Goal: Task Accomplishment & Management: Complete application form

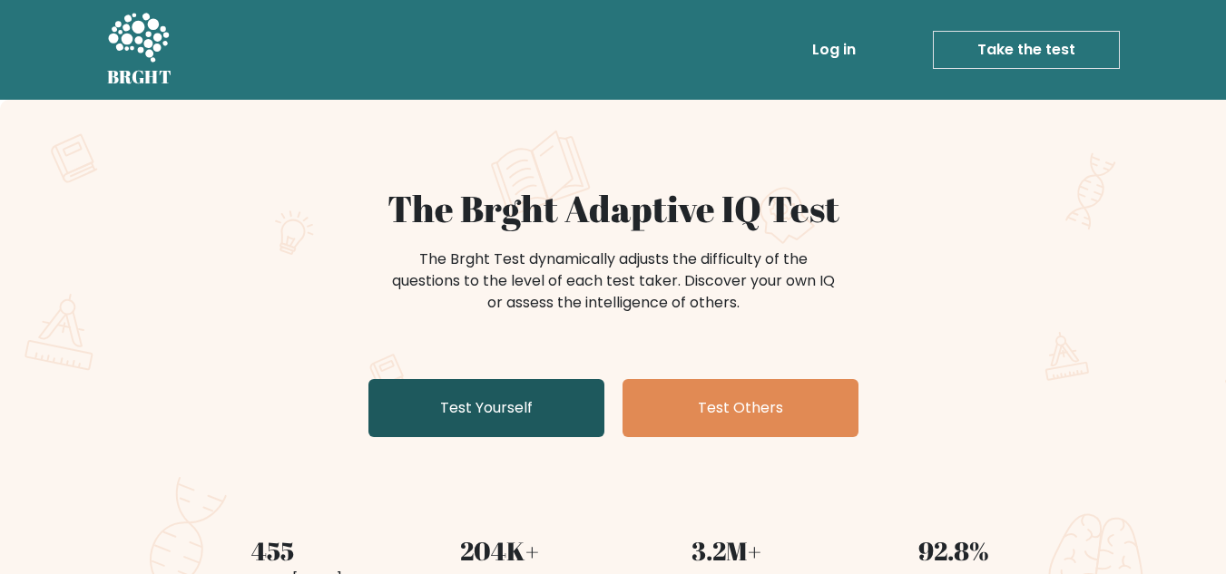
click at [507, 401] on link "Test Yourself" at bounding box center [486, 408] width 236 height 58
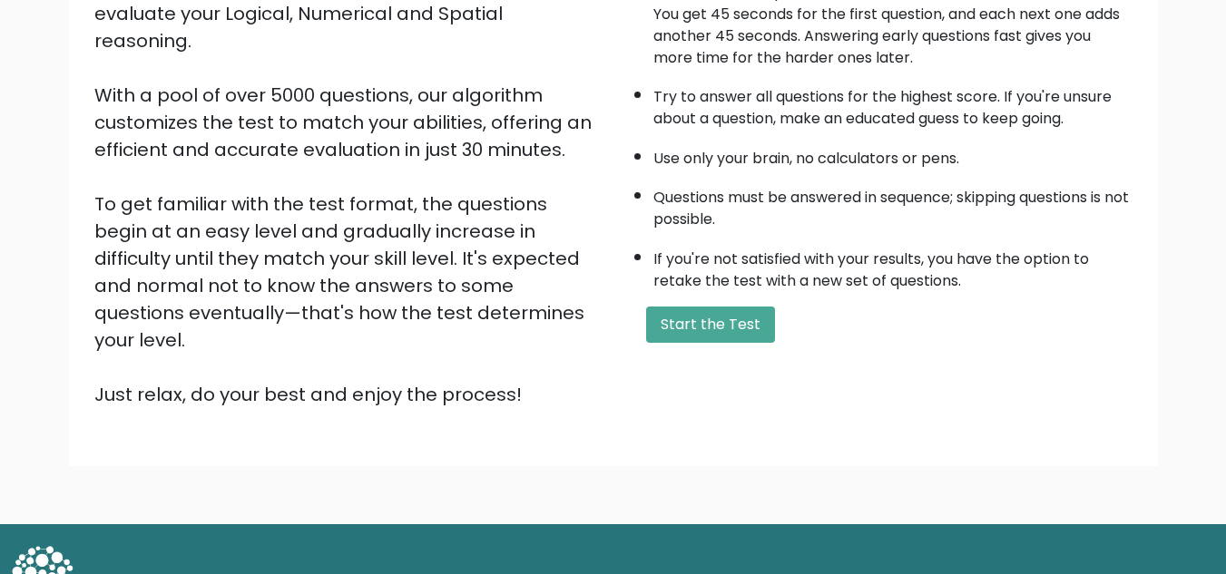
scroll to position [257, 0]
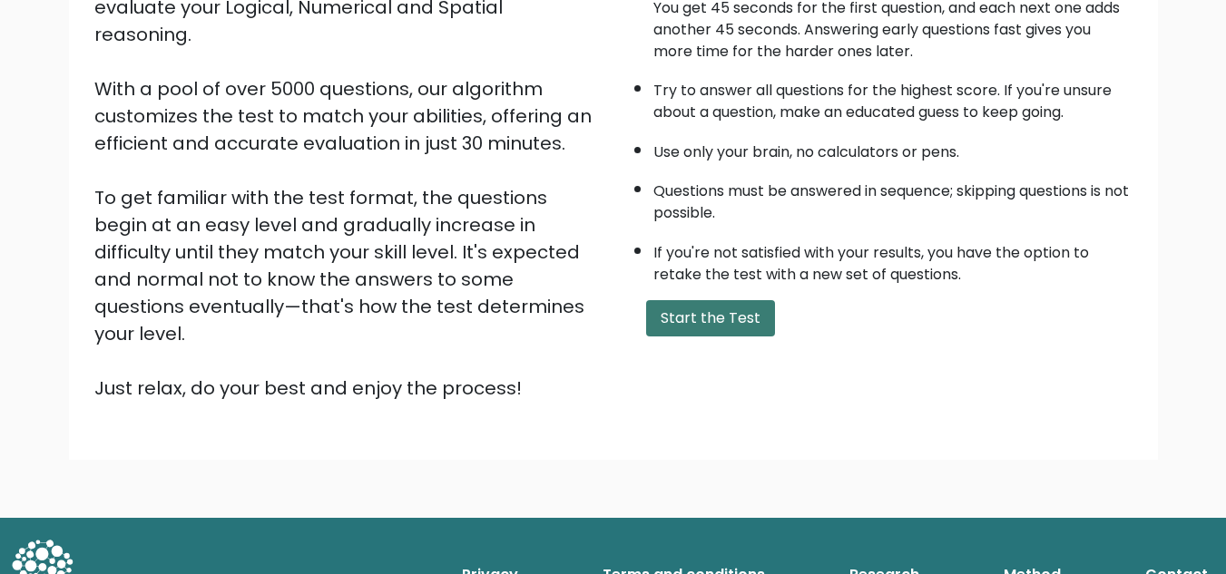
click at [687, 312] on button "Start the Test" at bounding box center [710, 318] width 129 height 36
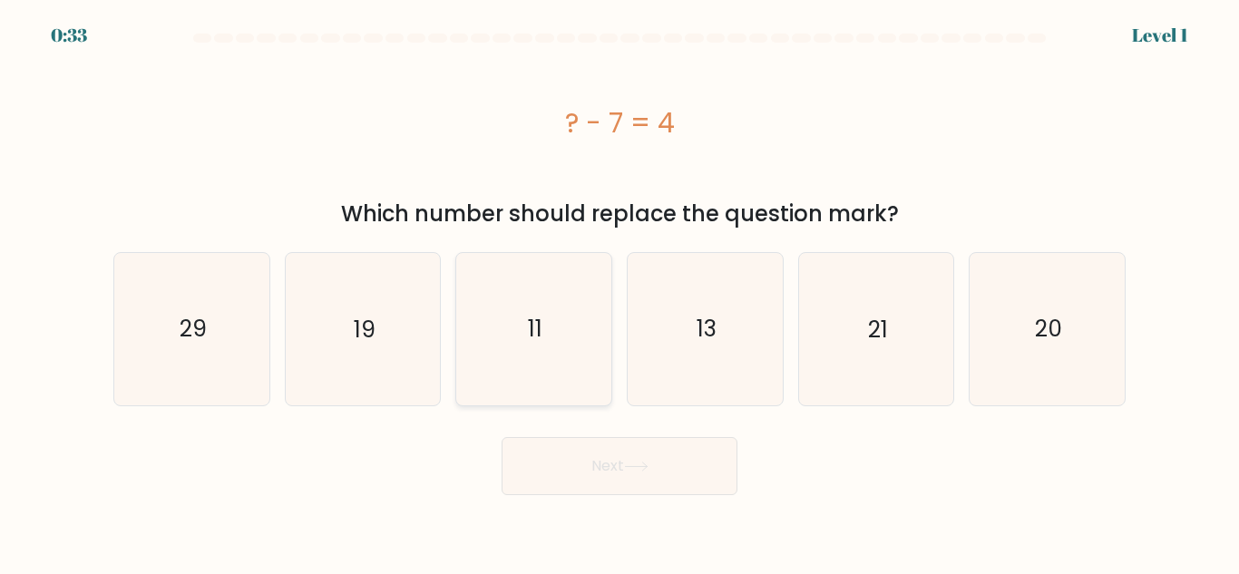
click at [523, 329] on icon "11" at bounding box center [534, 329] width 152 height 152
click at [620, 292] on input "c. 11" at bounding box center [620, 290] width 1 height 5
radio input "true"
click at [637, 467] on icon at bounding box center [636, 467] width 24 height 10
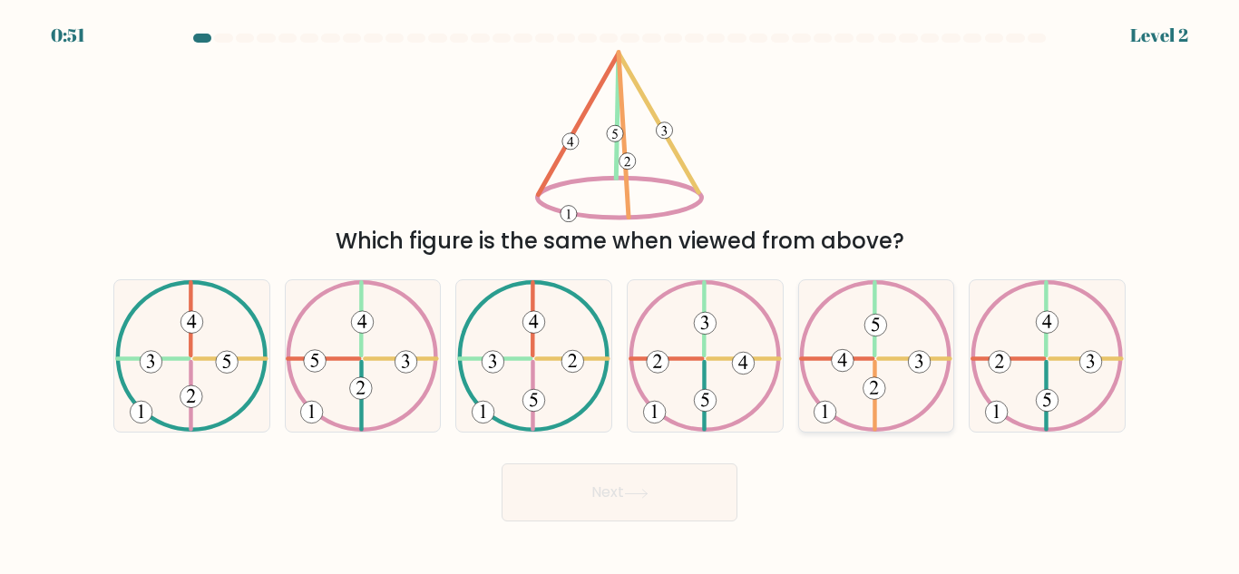
click at [876, 384] on 734 at bounding box center [875, 388] width 23 height 23
click at [621, 292] on input "e." at bounding box center [620, 290] width 1 height 5
radio input "true"
click at [631, 484] on button "Next" at bounding box center [620, 493] width 236 height 58
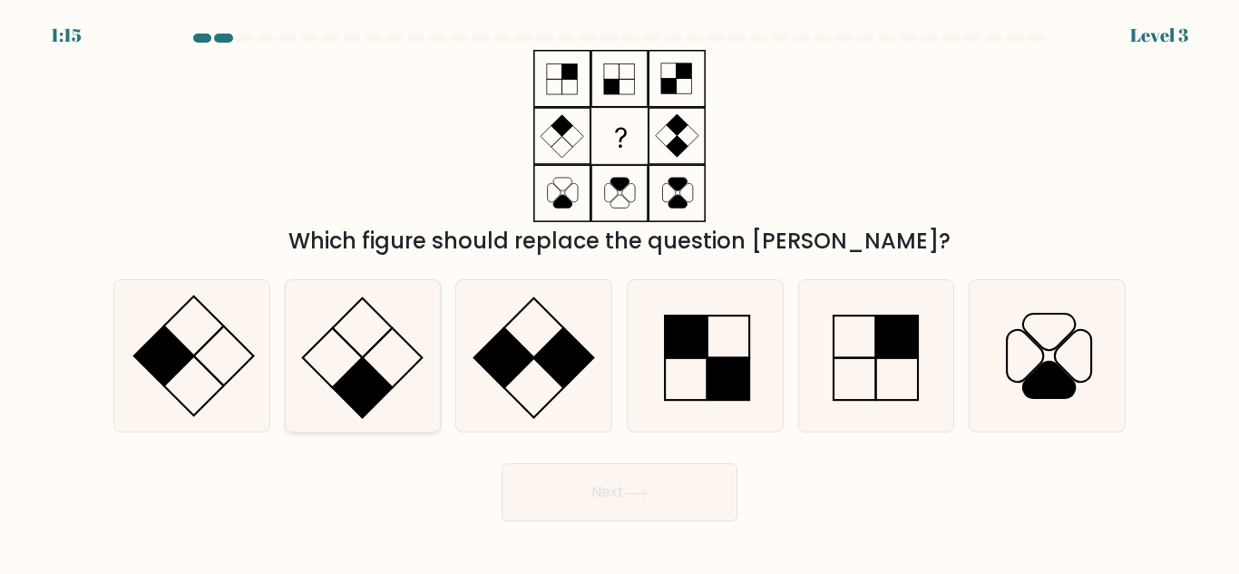
click at [364, 363] on rect at bounding box center [363, 388] width 60 height 60
click at [620, 292] on input "b." at bounding box center [620, 290] width 1 height 5
radio input "true"
click at [610, 494] on button "Next" at bounding box center [620, 493] width 236 height 58
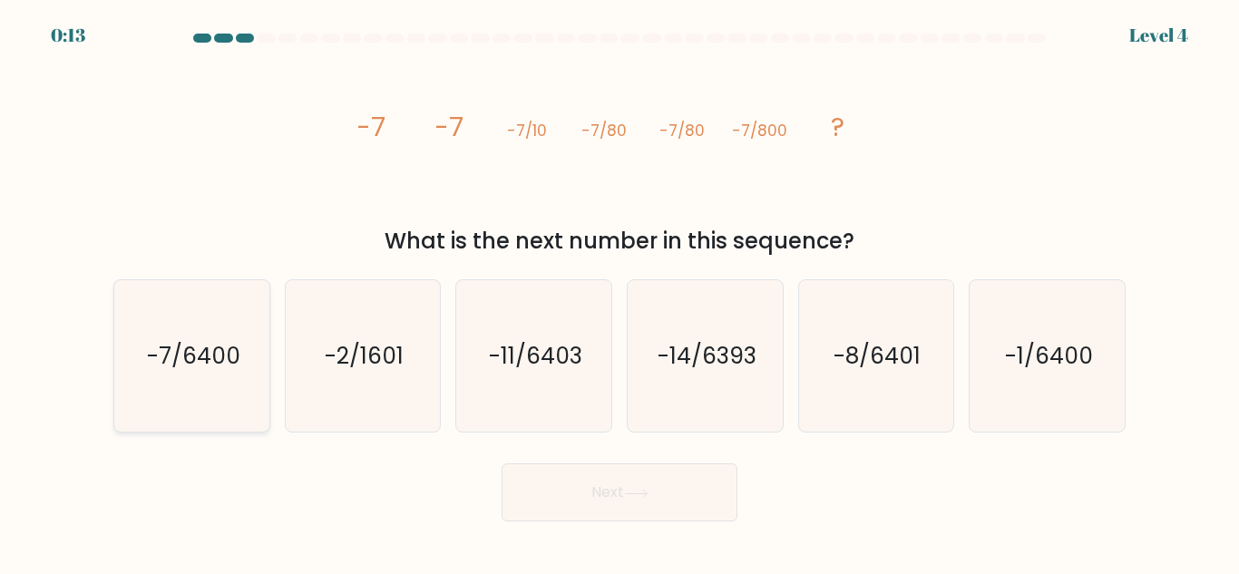
click at [225, 349] on text "-7/6400" at bounding box center [192, 356] width 93 height 32
click at [620, 292] on input "a. -7/6400" at bounding box center [620, 290] width 1 height 5
radio input "true"
click at [575, 492] on button "Next" at bounding box center [620, 493] width 236 height 58
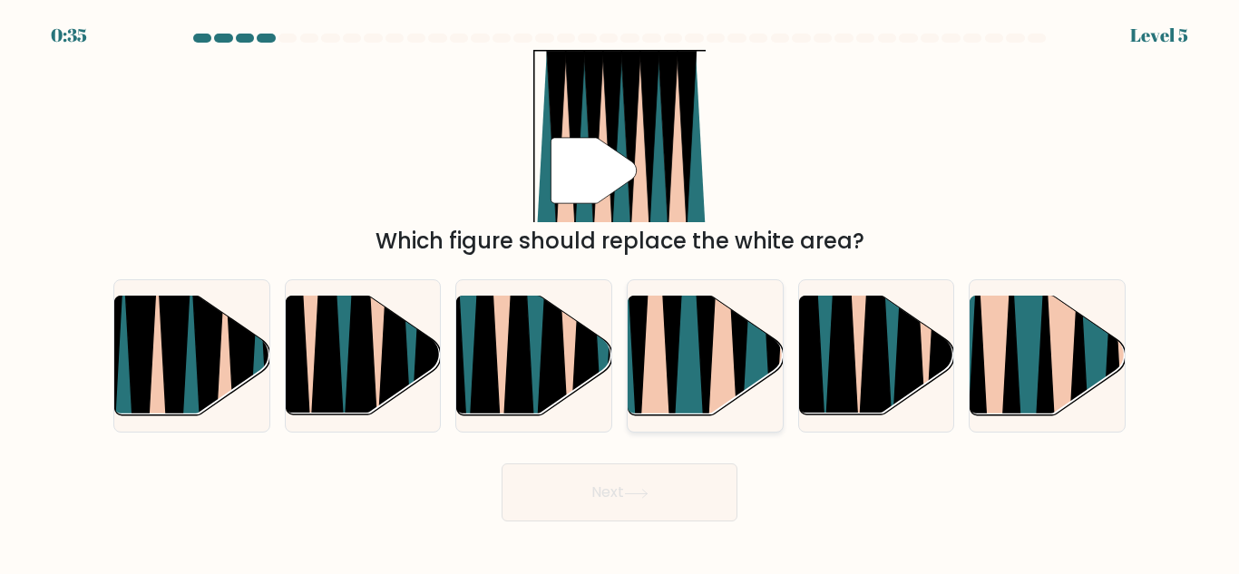
click at [692, 361] on icon at bounding box center [688, 294] width 34 height 309
click at [621, 292] on input "d." at bounding box center [620, 290] width 1 height 5
radio input "true"
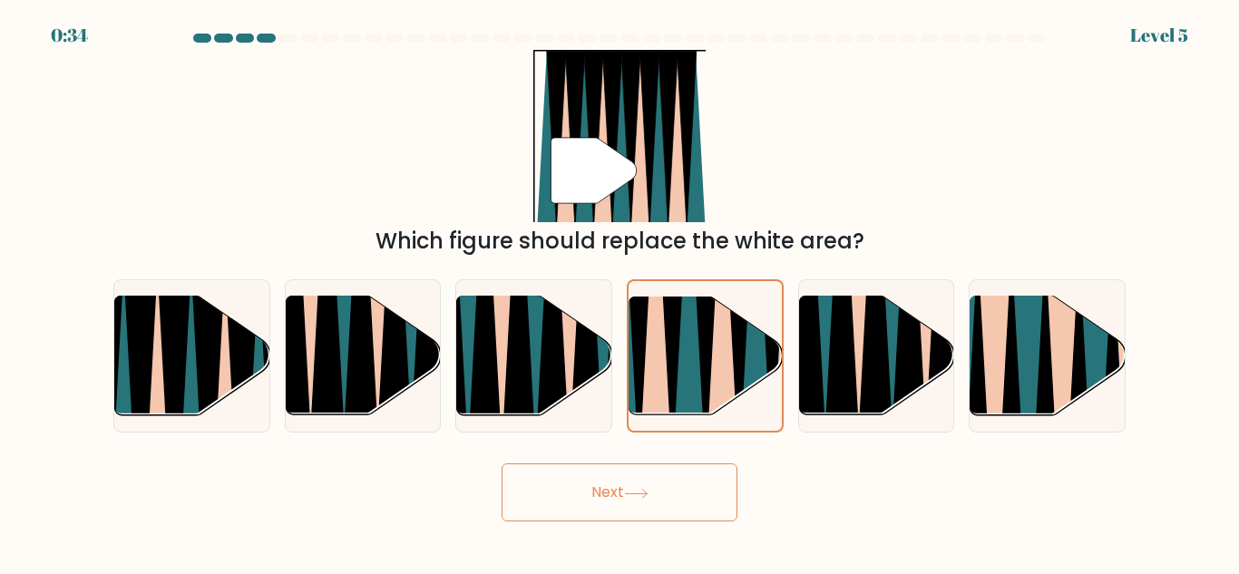
click at [658, 494] on button "Next" at bounding box center [620, 493] width 236 height 58
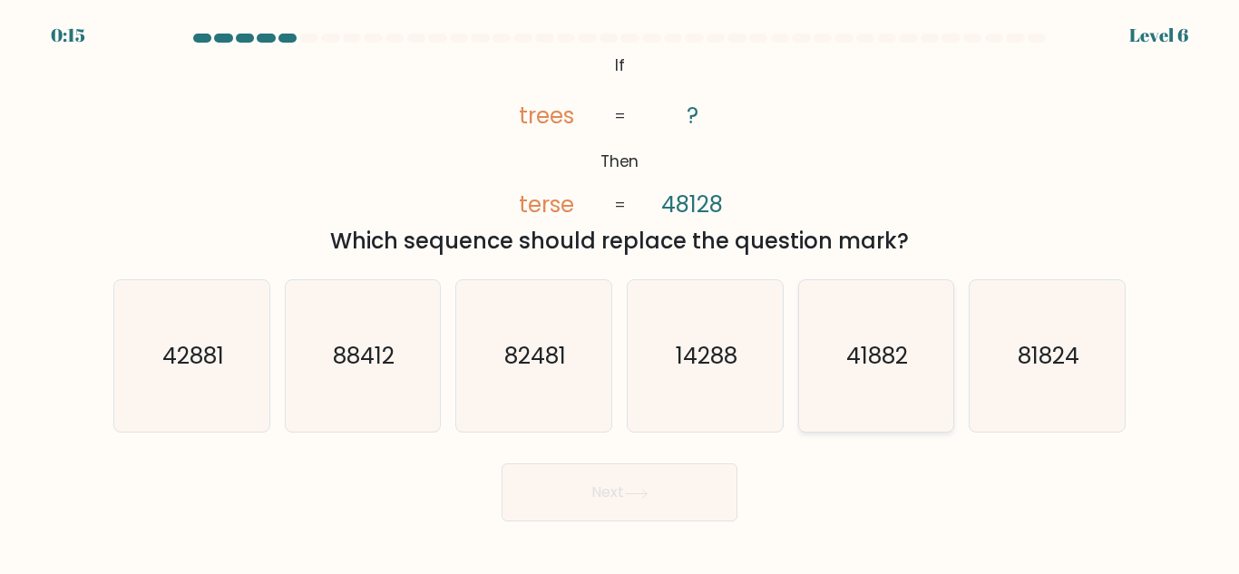
click at [868, 354] on text "41882" at bounding box center [878, 356] width 62 height 32
click at [621, 292] on input "e. 41882" at bounding box center [620, 290] width 1 height 5
radio input "true"
click at [616, 489] on button "Next" at bounding box center [620, 493] width 236 height 58
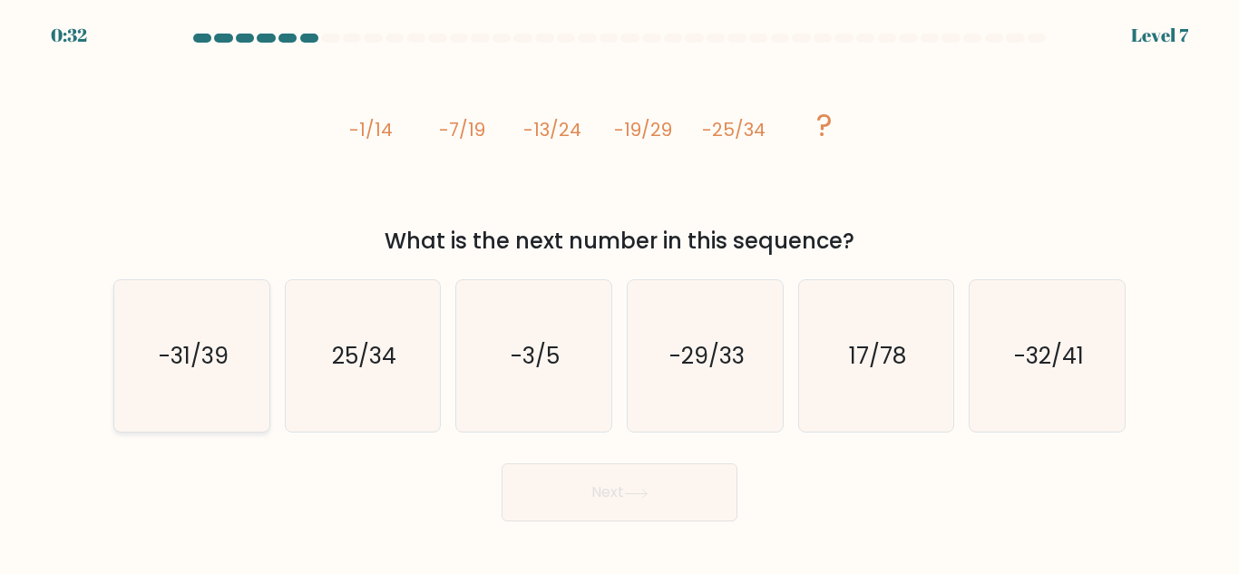
click at [234, 373] on icon "-31/39" at bounding box center [192, 356] width 152 height 152
click at [620, 292] on input "a. -31/39" at bounding box center [620, 290] width 1 height 5
radio input "true"
click at [632, 502] on button "Next" at bounding box center [620, 493] width 236 height 58
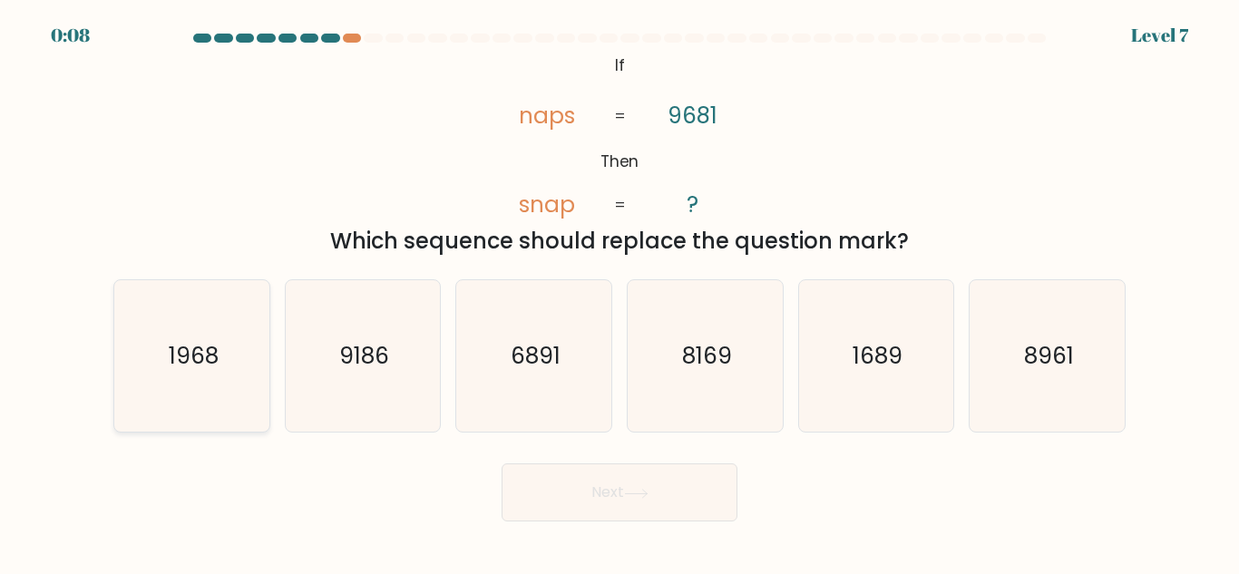
click at [193, 353] on text "1968" at bounding box center [193, 356] width 50 height 32
click at [620, 292] on input "a. 1968" at bounding box center [620, 290] width 1 height 5
radio input "true"
click at [625, 495] on button "Next" at bounding box center [620, 493] width 236 height 58
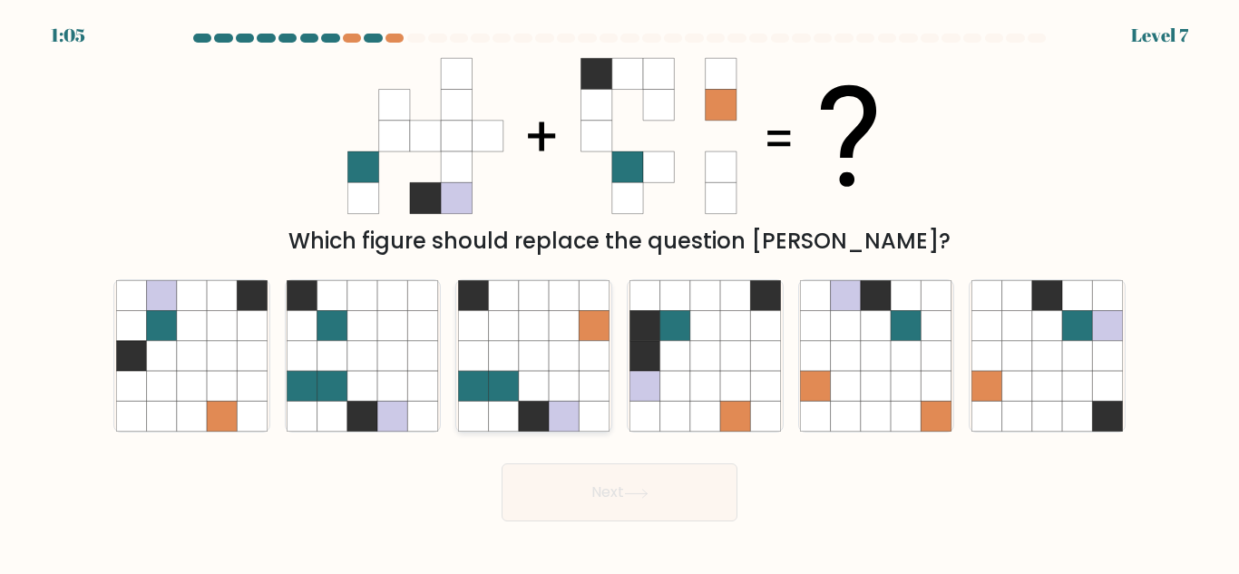
click at [558, 351] on icon at bounding box center [564, 356] width 30 height 30
click at [620, 292] on input "c." at bounding box center [620, 290] width 1 height 5
radio input "true"
click at [625, 494] on button "Next" at bounding box center [620, 493] width 236 height 58
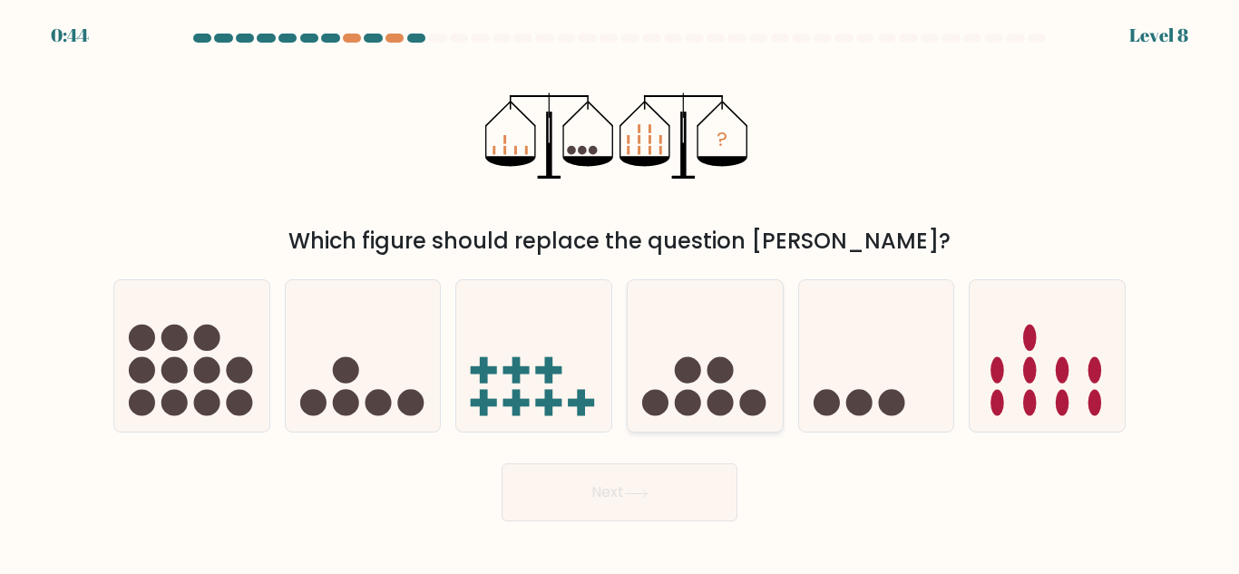
click at [704, 351] on icon at bounding box center [705, 356] width 155 height 128
click at [621, 292] on input "d." at bounding box center [620, 290] width 1 height 5
radio input "true"
click at [630, 494] on icon at bounding box center [636, 494] width 24 height 10
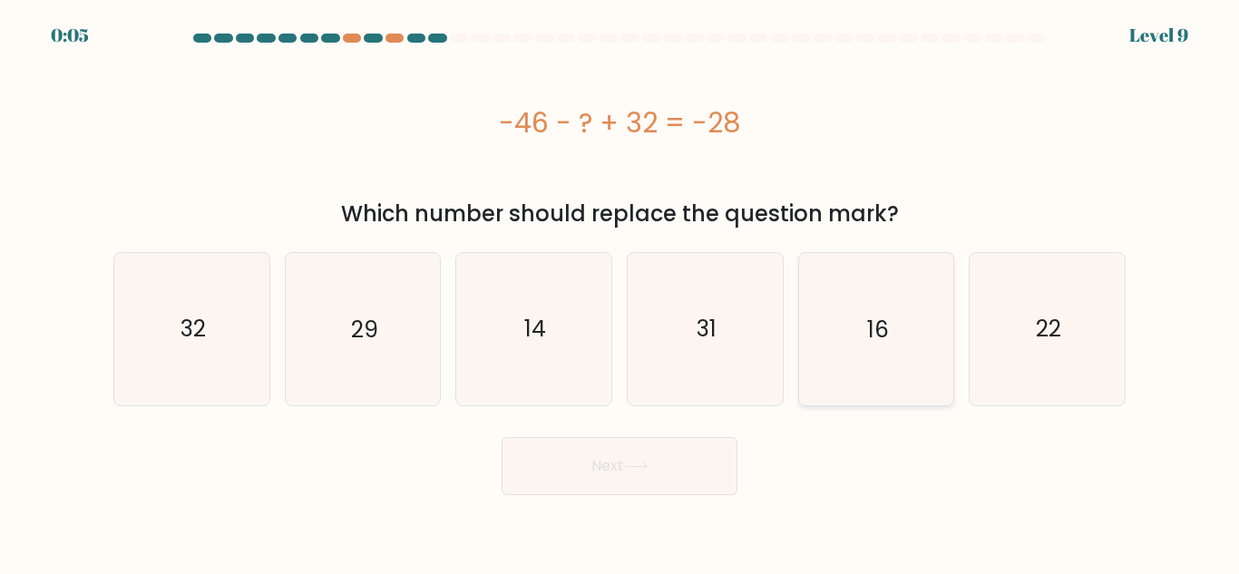
click at [855, 341] on icon "16" at bounding box center [876, 329] width 152 height 152
click at [621, 292] on input "e. 16" at bounding box center [620, 290] width 1 height 5
radio input "true"
click at [595, 465] on button "Next" at bounding box center [620, 466] width 236 height 58
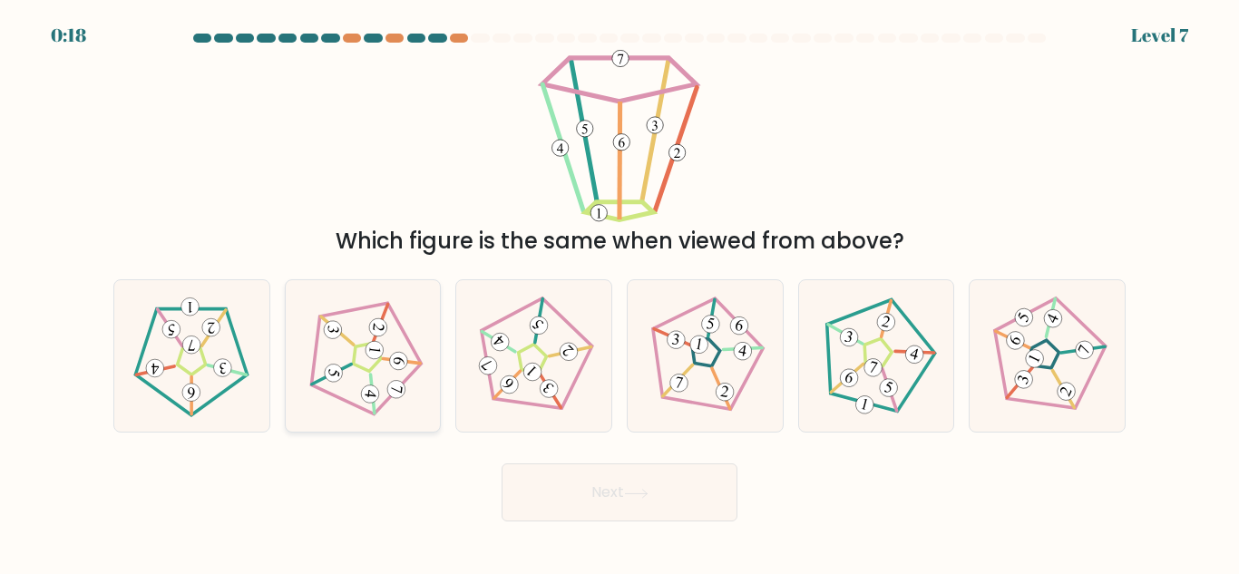
click at [367, 357] on icon at bounding box center [363, 357] width 122 height 122
click at [620, 292] on input "b." at bounding box center [620, 290] width 1 height 5
radio input "true"
click at [583, 488] on button "Next" at bounding box center [620, 493] width 236 height 58
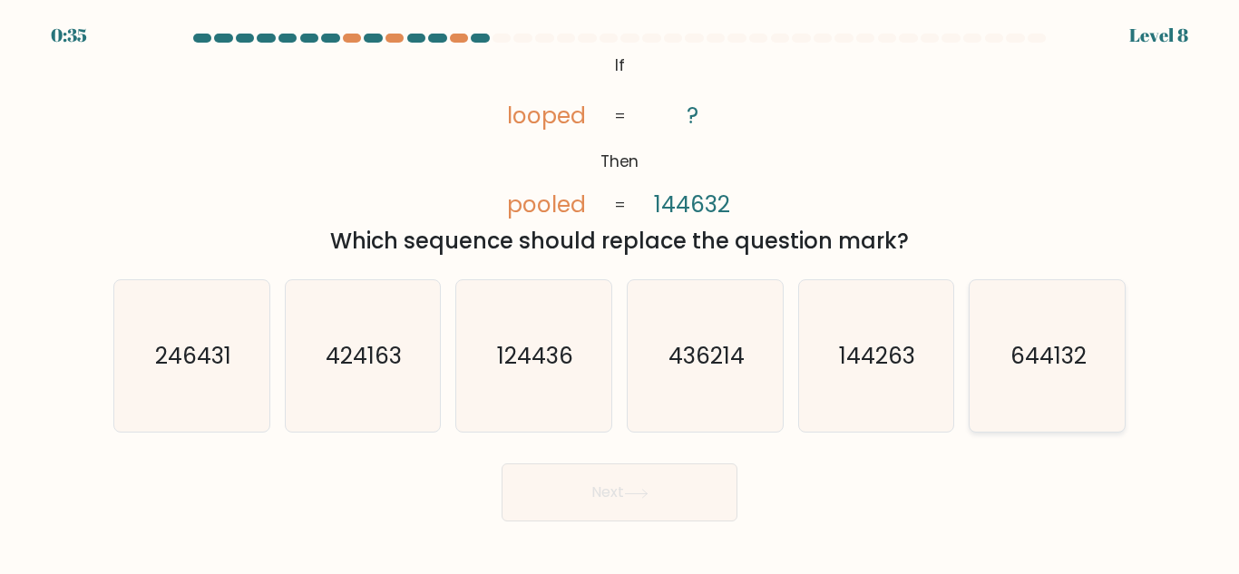
click at [1013, 374] on icon "644132" at bounding box center [1048, 356] width 152 height 152
click at [621, 292] on input "f. 644132" at bounding box center [620, 290] width 1 height 5
radio input "true"
click at [632, 488] on button "Next" at bounding box center [620, 493] width 236 height 58
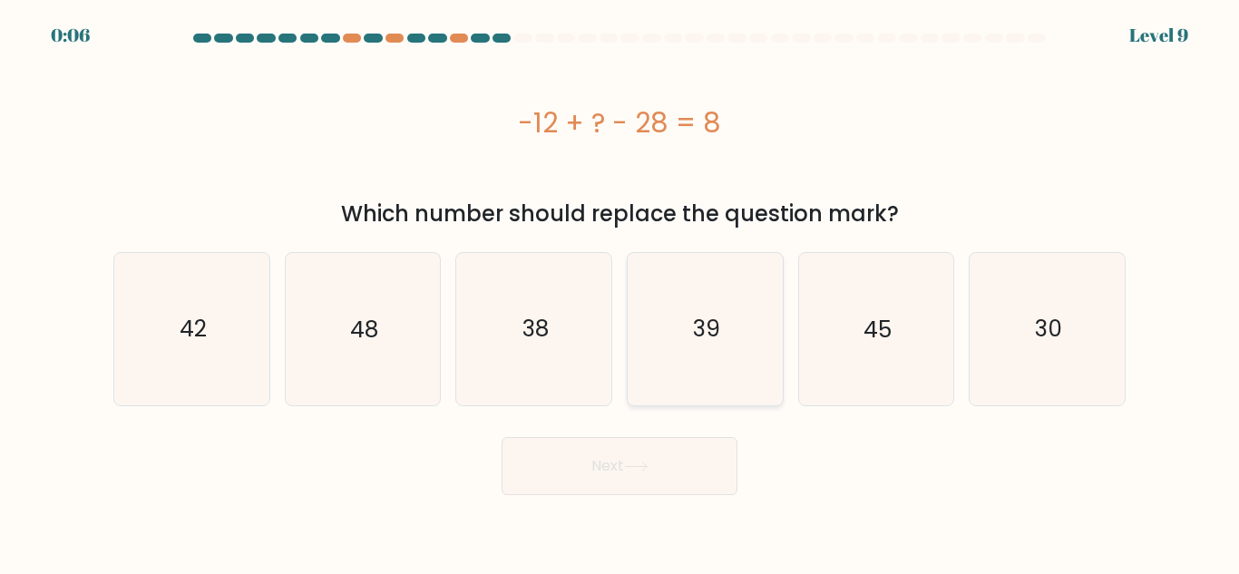
click at [716, 359] on icon "39" at bounding box center [706, 329] width 152 height 152
click at [621, 292] on input "d. 39" at bounding box center [620, 290] width 1 height 5
radio input "true"
click at [575, 476] on button "Next" at bounding box center [620, 466] width 236 height 58
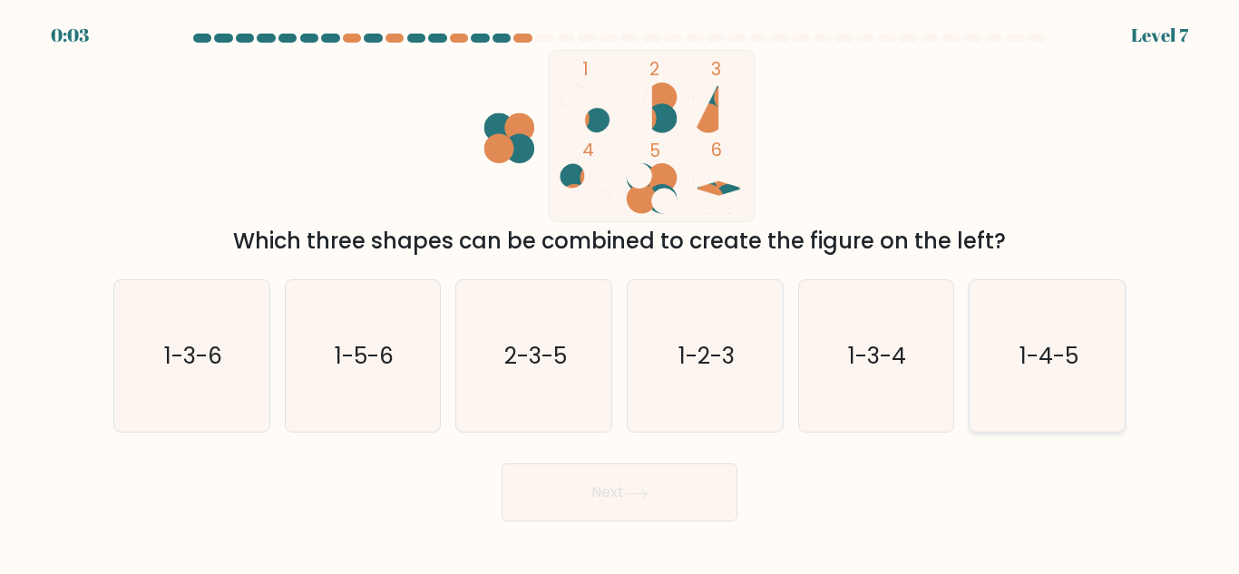
click at [1035, 371] on text "1-4-5" at bounding box center [1049, 356] width 59 height 32
click at [621, 292] on input "f. 1-4-5" at bounding box center [620, 290] width 1 height 5
radio input "true"
click at [638, 487] on button "Next" at bounding box center [620, 493] width 236 height 58
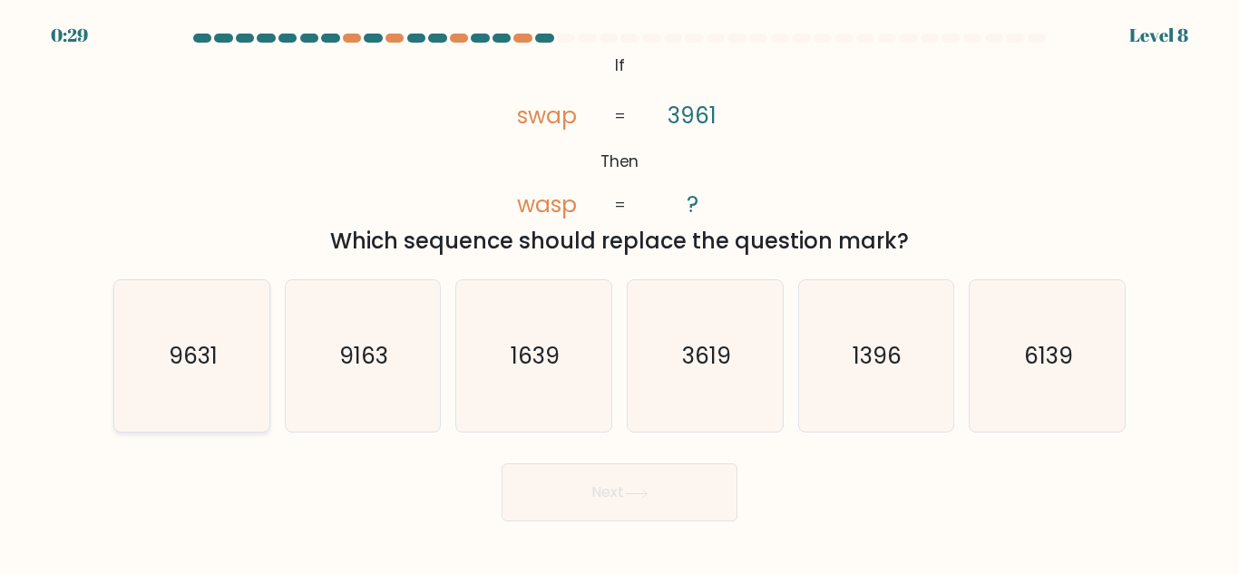
click at [198, 363] on text "9631" at bounding box center [193, 356] width 49 height 32
click at [620, 292] on input "a. 9631" at bounding box center [620, 290] width 1 height 5
radio input "true"
click at [584, 487] on button "Next" at bounding box center [620, 493] width 236 height 58
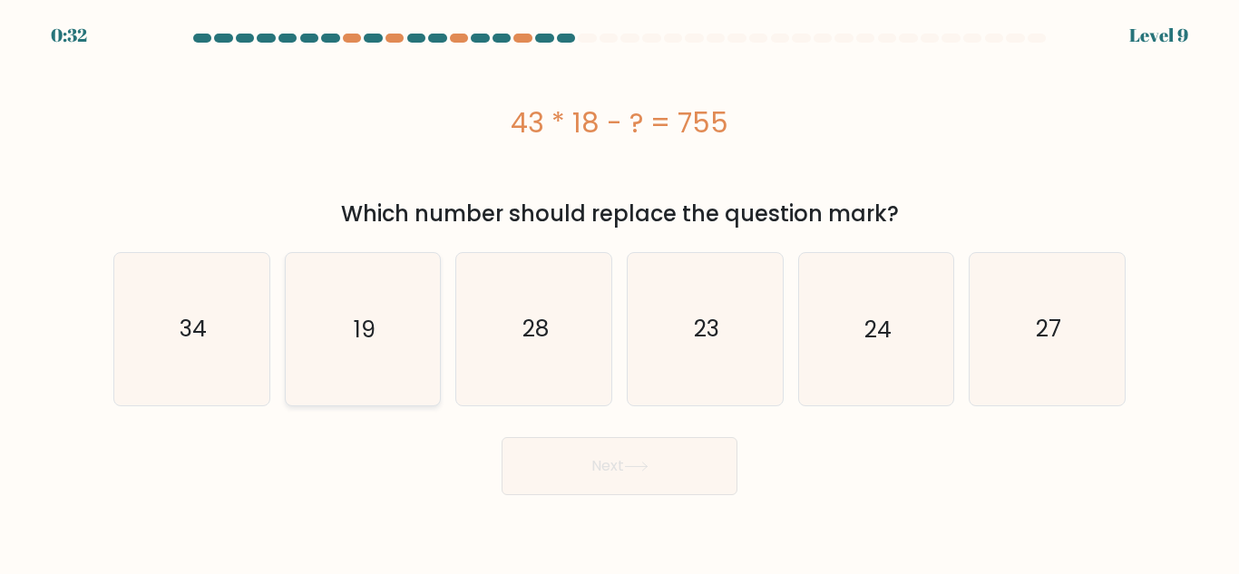
click at [343, 346] on icon "19" at bounding box center [363, 329] width 152 height 152
click at [620, 292] on input "b. 19" at bounding box center [620, 290] width 1 height 5
radio input "true"
click at [588, 467] on button "Next" at bounding box center [620, 466] width 236 height 58
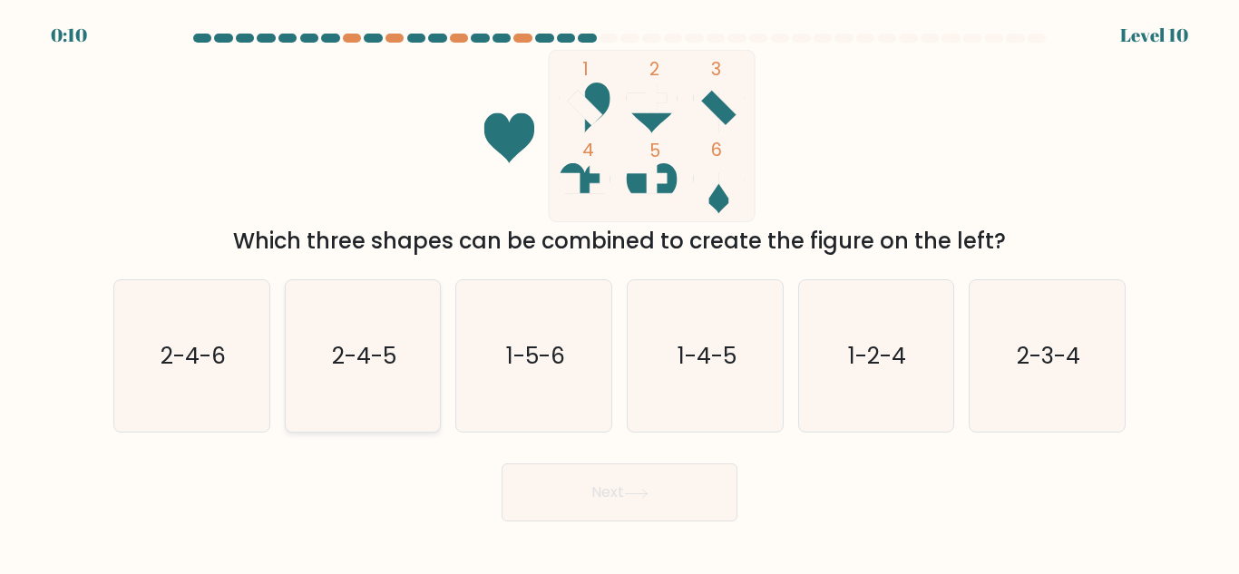
click at [394, 376] on icon "2-4-5" at bounding box center [363, 356] width 152 height 152
click at [620, 292] on input "b. 2-4-5" at bounding box center [620, 290] width 1 height 5
radio input "true"
click at [611, 477] on button "Next" at bounding box center [620, 493] width 236 height 58
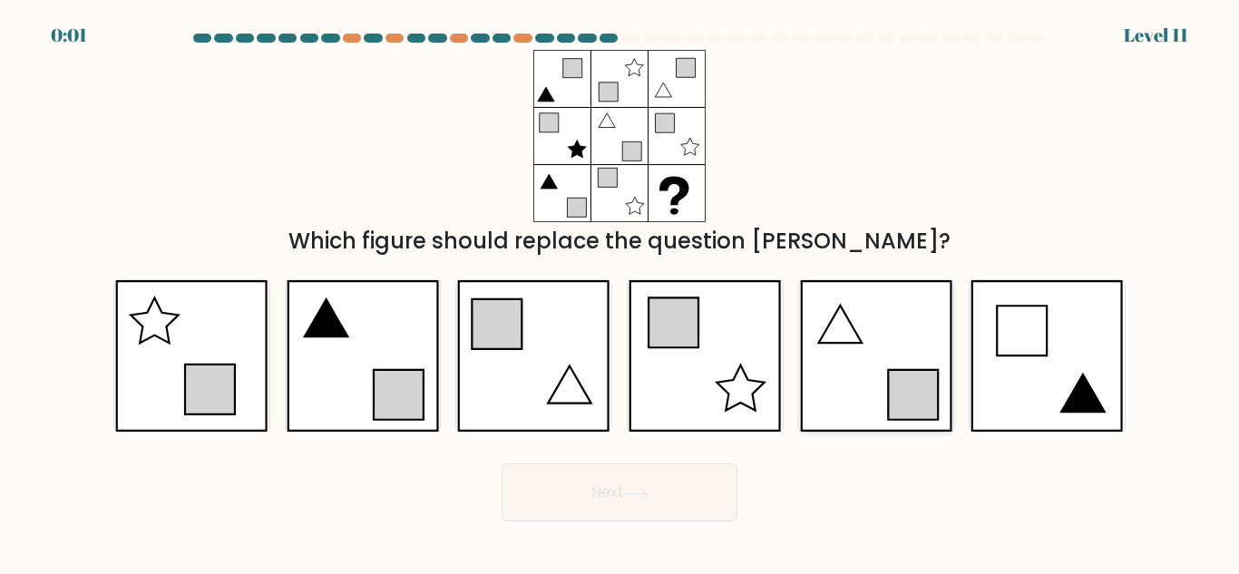
click at [853, 377] on icon at bounding box center [876, 356] width 152 height 152
click at [621, 292] on input "e." at bounding box center [620, 290] width 1 height 5
radio input "true"
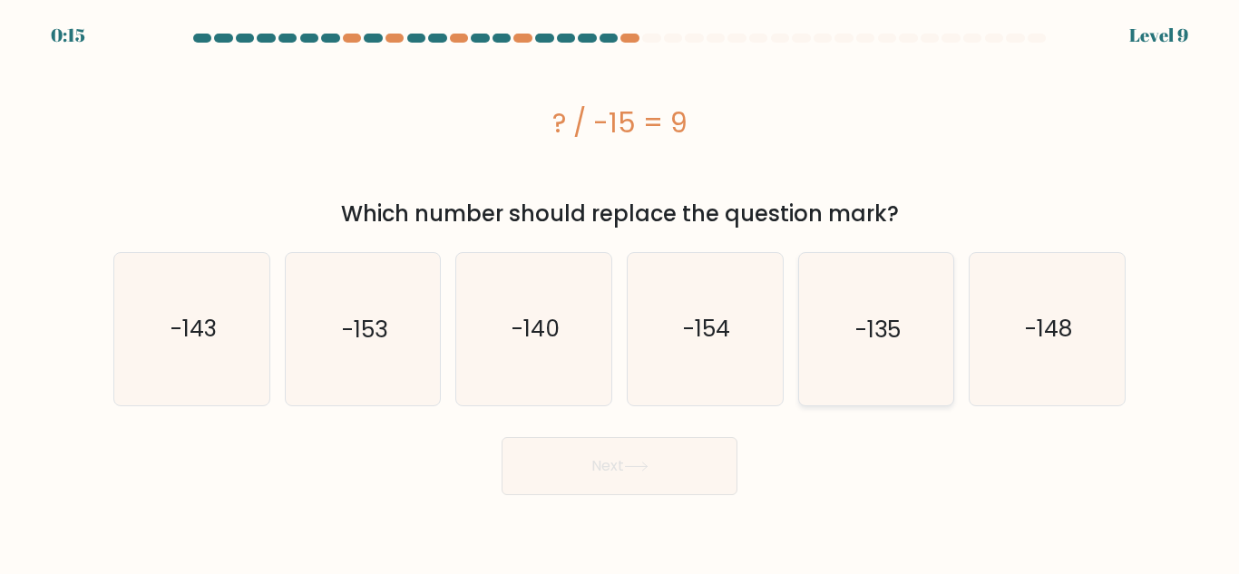
click at [902, 321] on icon "-135" at bounding box center [876, 329] width 152 height 152
click at [621, 292] on input "e. -135" at bounding box center [620, 290] width 1 height 5
radio input "true"
click at [581, 487] on button "Next" at bounding box center [620, 466] width 236 height 58
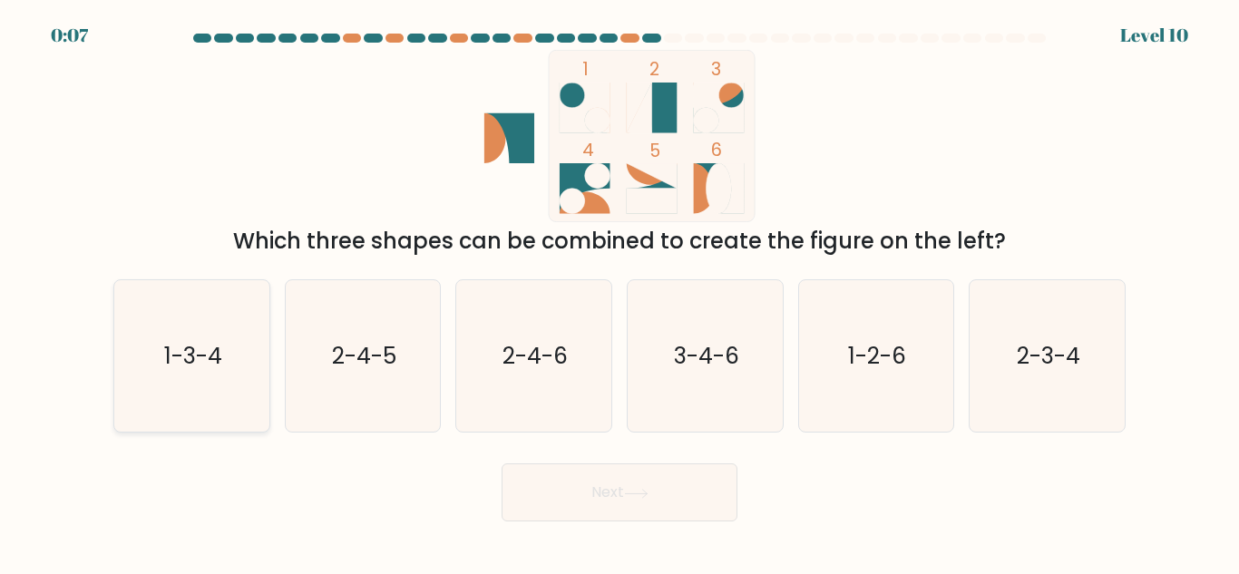
click at [187, 356] on text "1-3-4" at bounding box center [193, 356] width 58 height 32
click at [620, 292] on input "a. 1-3-4" at bounding box center [620, 290] width 1 height 5
radio input "true"
click at [631, 510] on button "Next" at bounding box center [620, 493] width 236 height 58
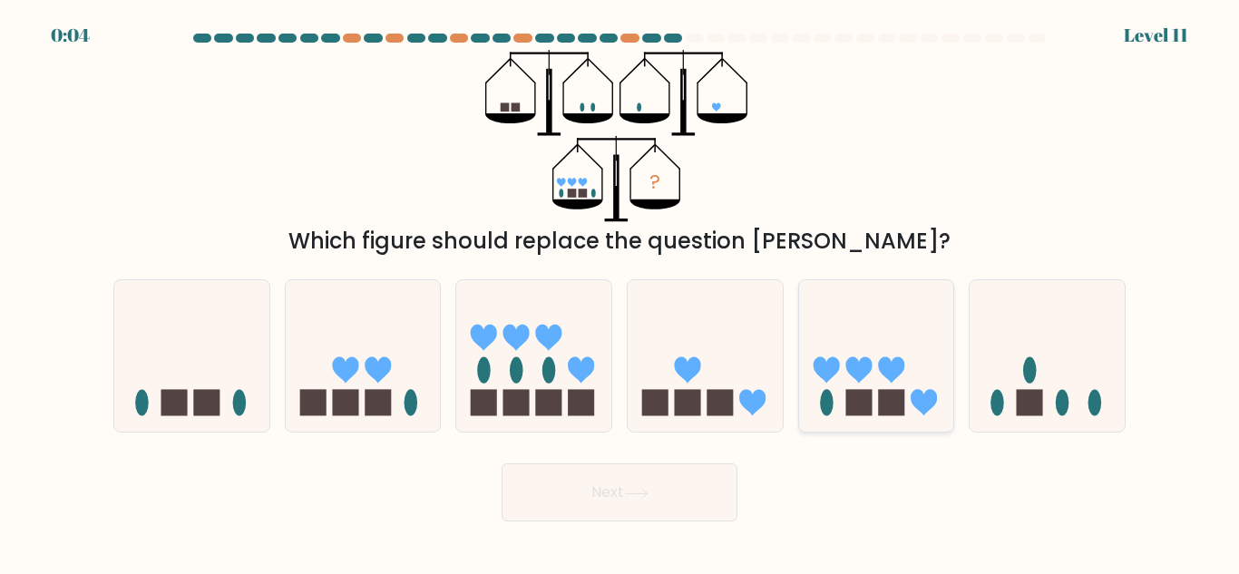
click at [872, 381] on icon at bounding box center [876, 356] width 155 height 128
click at [621, 292] on input "e." at bounding box center [620, 290] width 1 height 5
radio input "true"
click at [646, 486] on button "Next" at bounding box center [620, 493] width 236 height 58
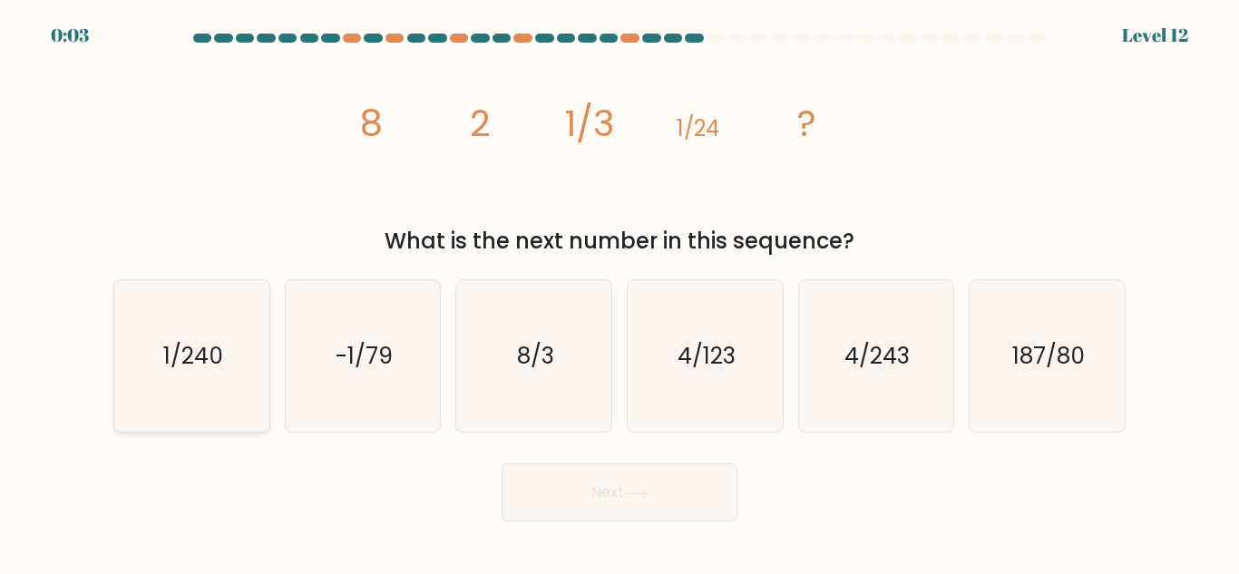
click at [217, 359] on text "1/240" at bounding box center [193, 356] width 60 height 32
click at [620, 292] on input "a. 1/240" at bounding box center [620, 290] width 1 height 5
radio input "true"
click at [672, 509] on button "Next" at bounding box center [620, 493] width 236 height 58
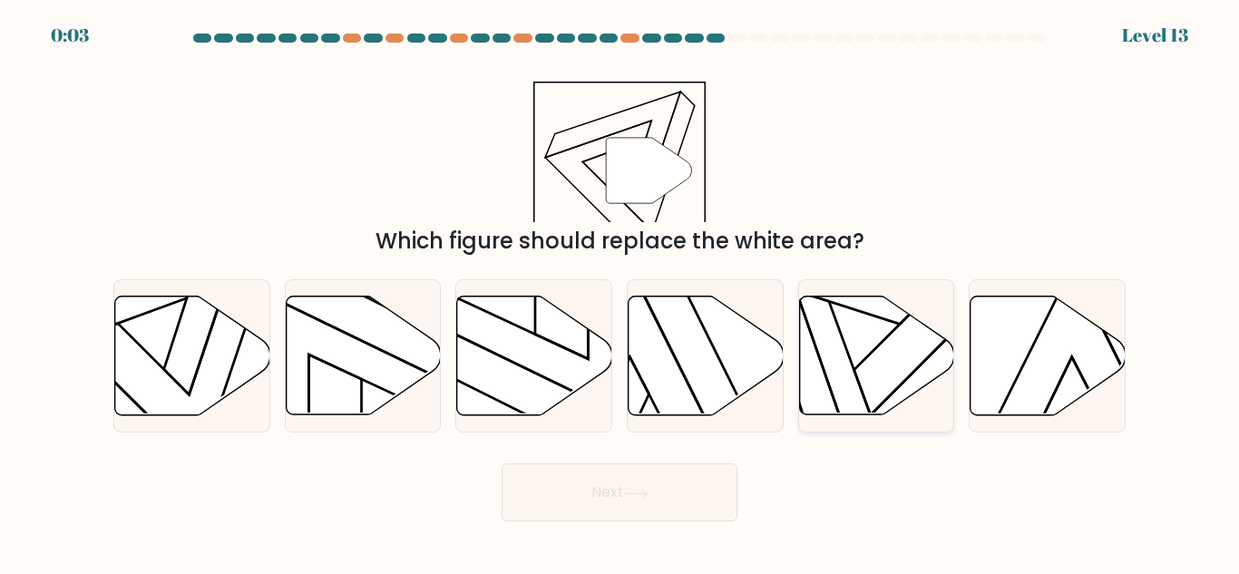
click at [904, 358] on icon at bounding box center [876, 356] width 155 height 119
click at [621, 292] on input "e." at bounding box center [620, 290] width 1 height 5
radio input "true"
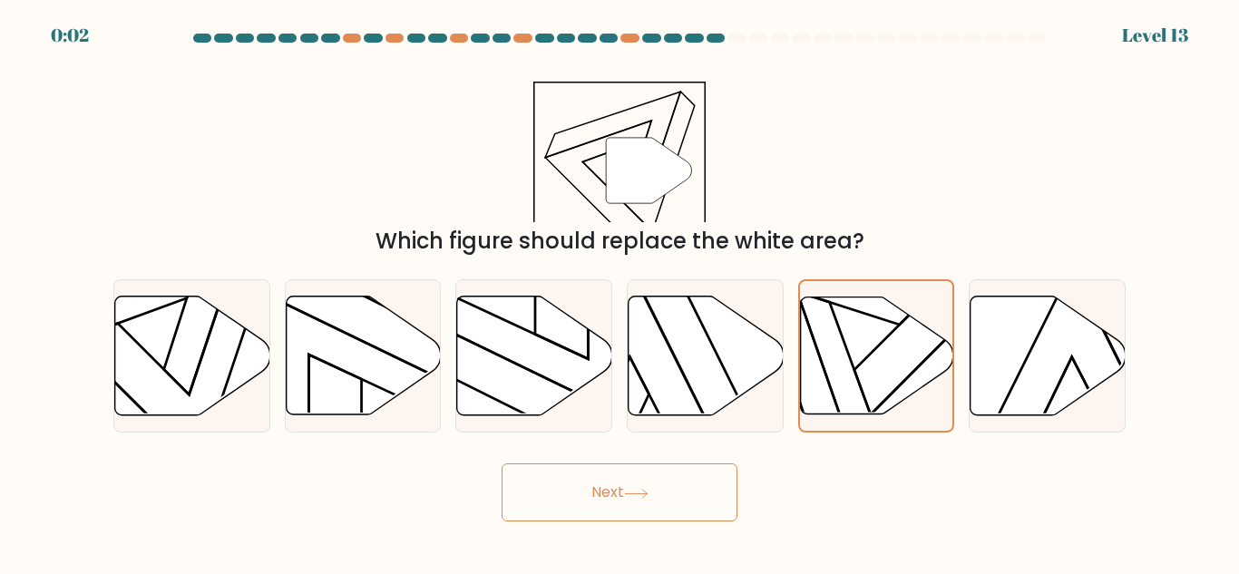
click at [635, 486] on button "Next" at bounding box center [620, 493] width 236 height 58
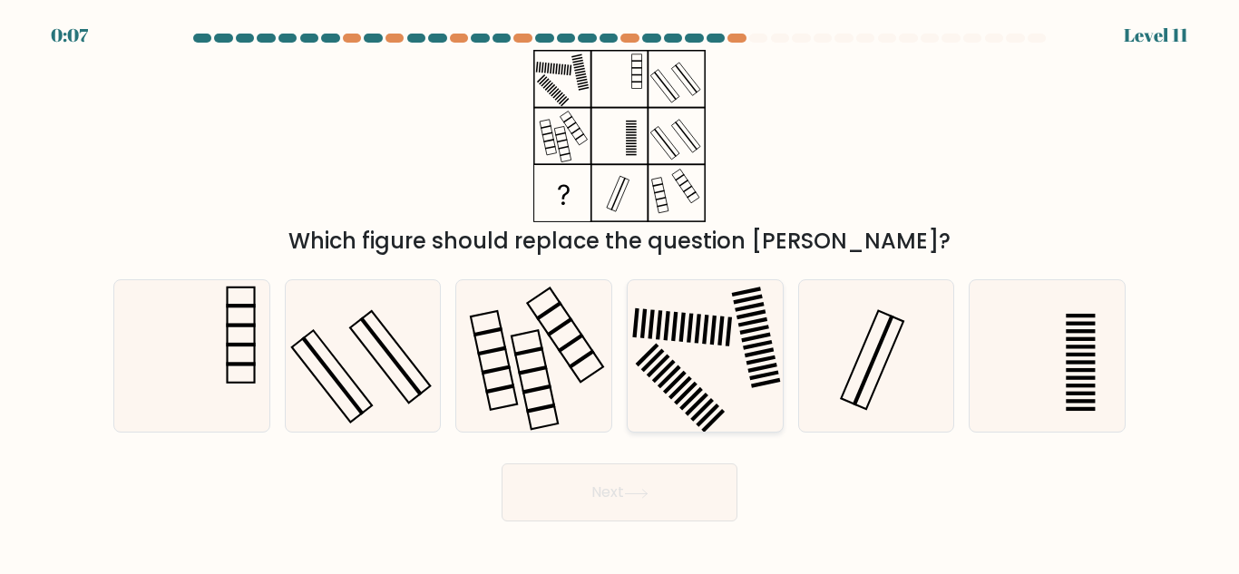
click at [738, 329] on icon at bounding box center [706, 356] width 152 height 152
click at [621, 292] on input "d." at bounding box center [620, 290] width 1 height 5
radio input "true"
click at [649, 492] on icon at bounding box center [636, 494] width 24 height 10
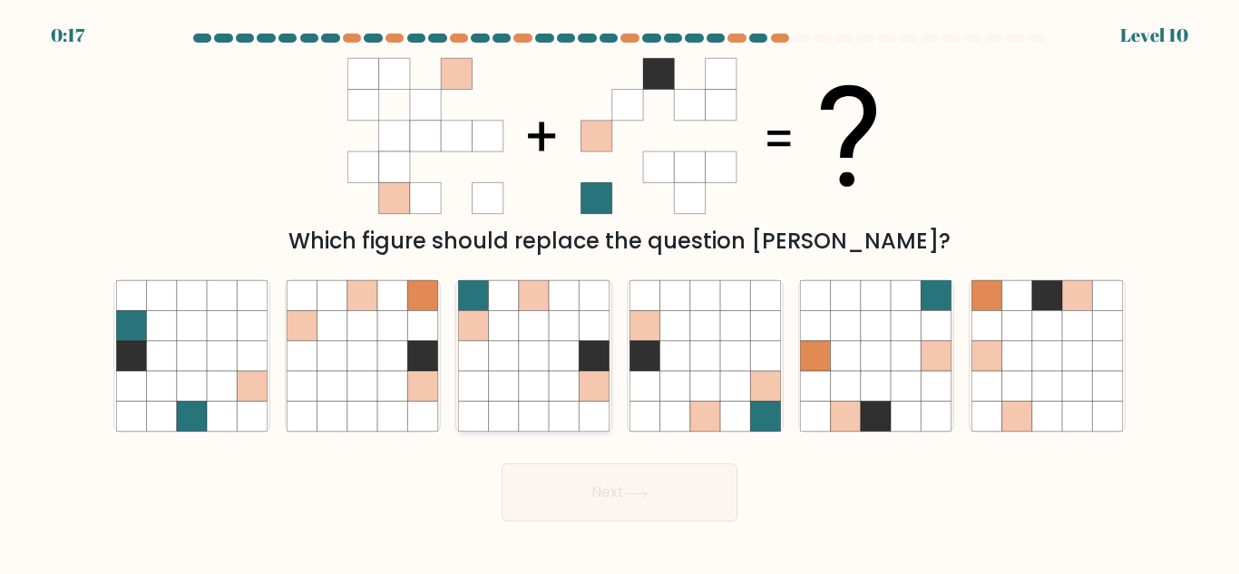
click at [533, 385] on icon at bounding box center [534, 386] width 30 height 30
click at [620, 292] on input "c." at bounding box center [620, 290] width 1 height 5
radio input "true"
click at [602, 494] on button "Next" at bounding box center [620, 493] width 236 height 58
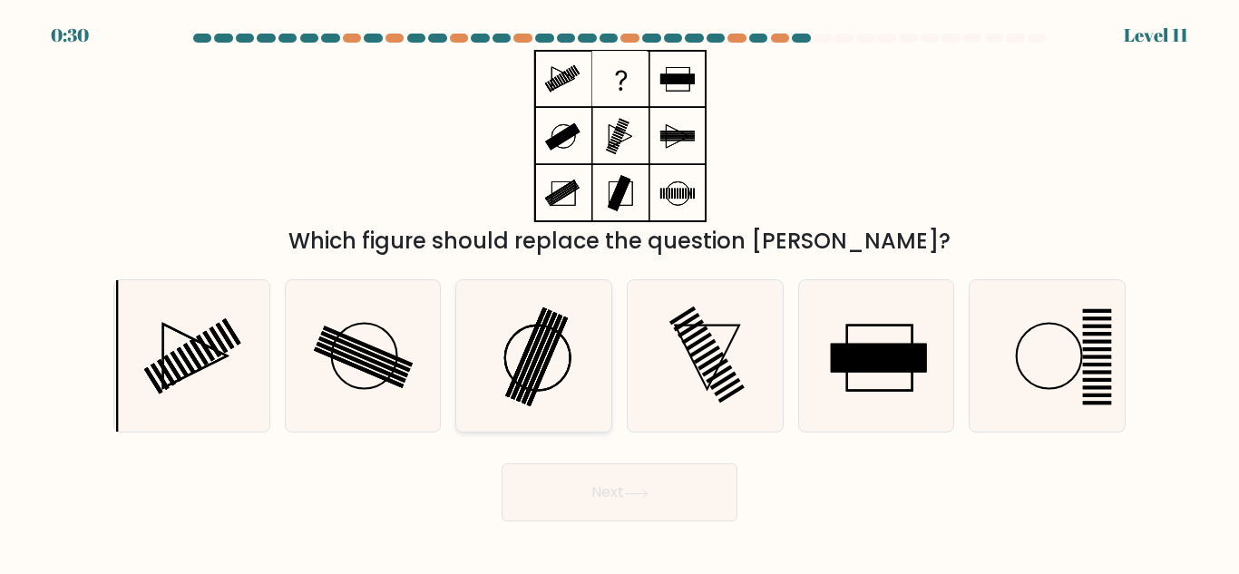
click at [597, 354] on icon at bounding box center [534, 356] width 152 height 152
click at [620, 292] on input "c." at bounding box center [620, 290] width 1 height 5
radio input "true"
click at [622, 494] on button "Next" at bounding box center [620, 493] width 236 height 58
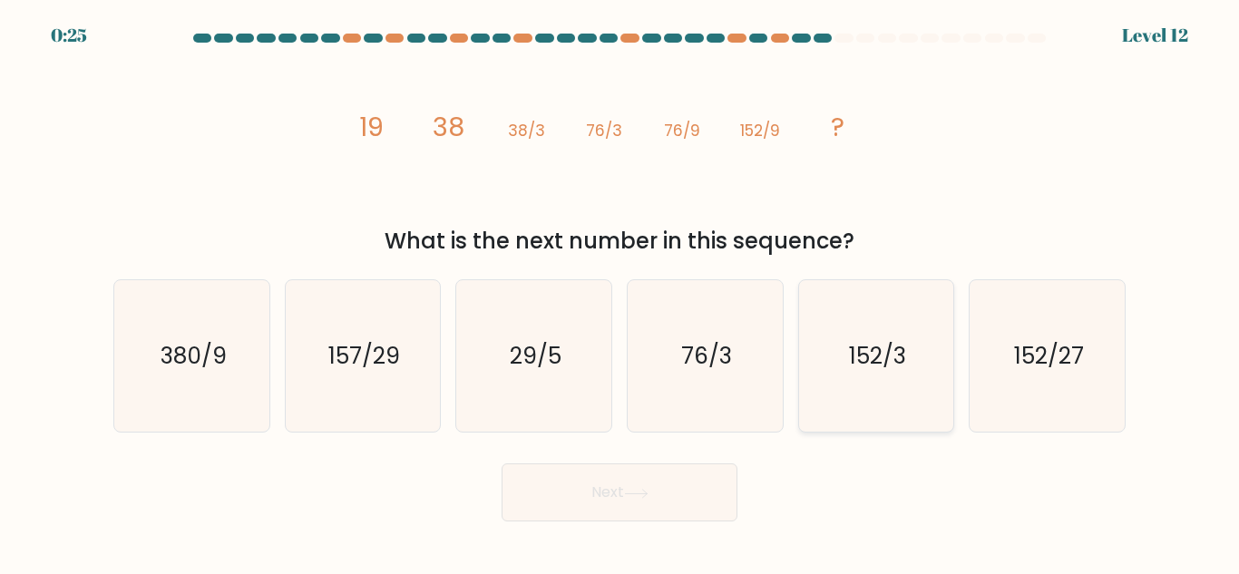
click at [885, 348] on text "152/3" at bounding box center [877, 356] width 57 height 32
click at [621, 292] on input "e. 152/3" at bounding box center [620, 290] width 1 height 5
radio input "true"
click at [621, 484] on button "Next" at bounding box center [620, 493] width 236 height 58
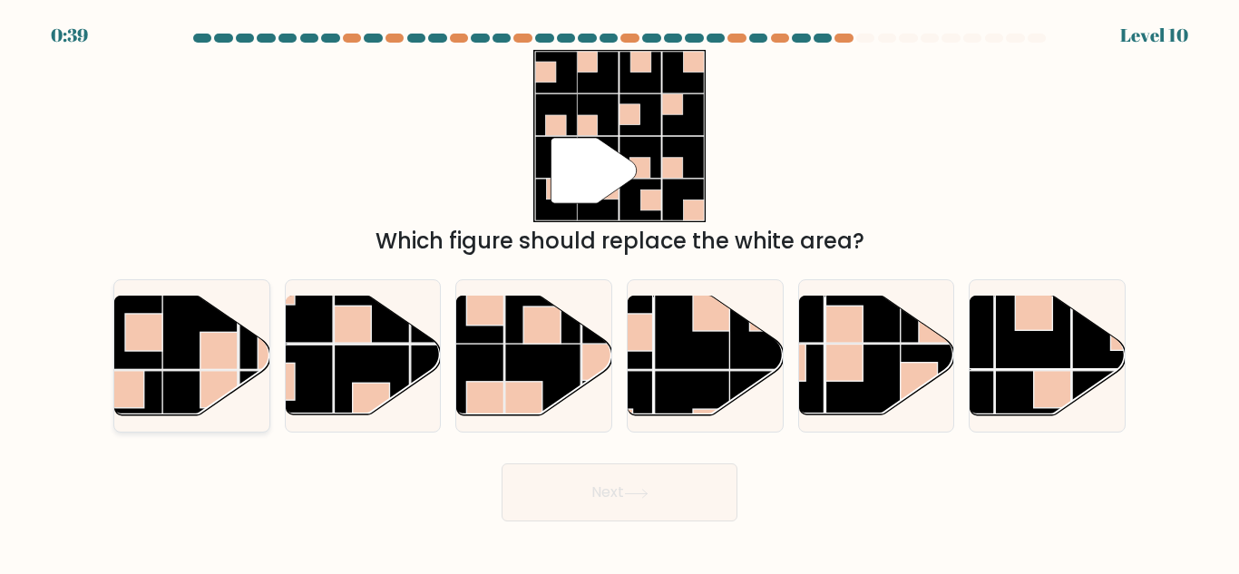
click at [182, 355] on rect at bounding box center [198, 331] width 75 height 75
click at [620, 292] on input "a." at bounding box center [620, 290] width 1 height 5
radio input "true"
click at [612, 487] on button "Next" at bounding box center [620, 493] width 236 height 58
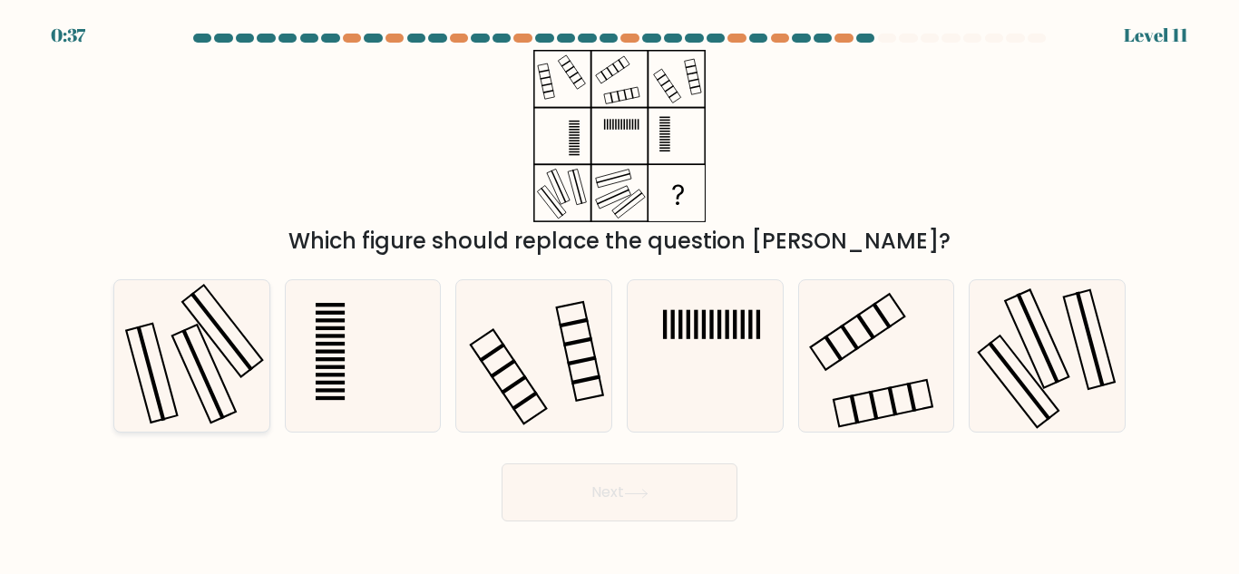
click at [198, 341] on icon at bounding box center [192, 356] width 152 height 152
click at [620, 292] on input "a." at bounding box center [620, 290] width 1 height 5
radio input "true"
click at [563, 490] on button "Next" at bounding box center [620, 493] width 236 height 58
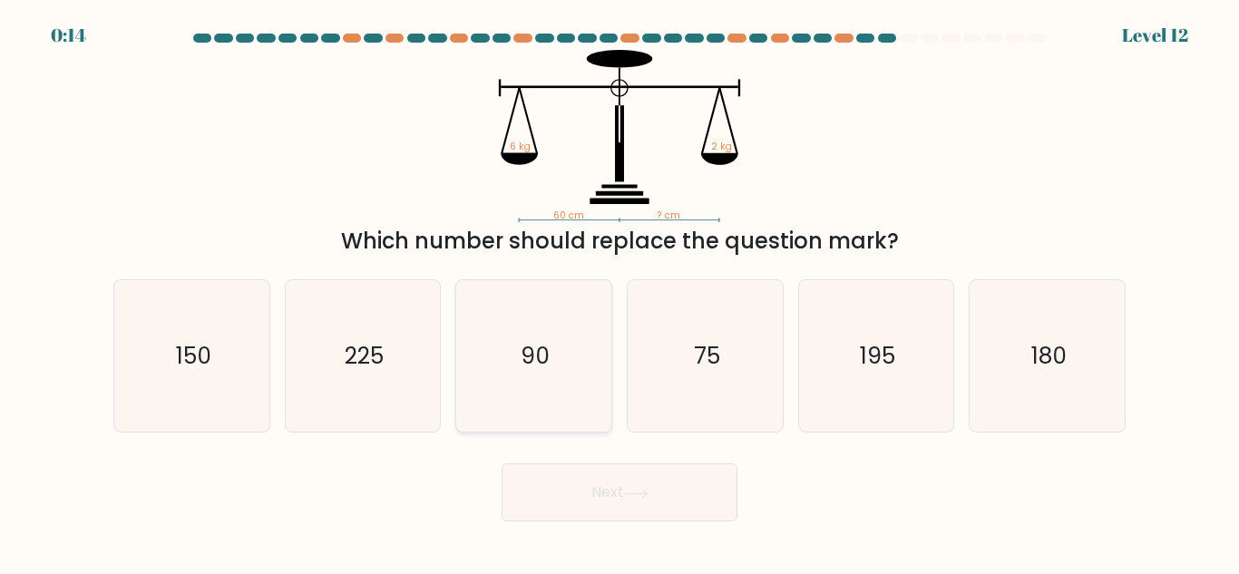
click at [533, 347] on text "90" at bounding box center [535, 356] width 29 height 32
click at [620, 292] on input "c. 90" at bounding box center [620, 290] width 1 height 5
radio input "true"
click at [624, 497] on button "Next" at bounding box center [620, 493] width 236 height 58
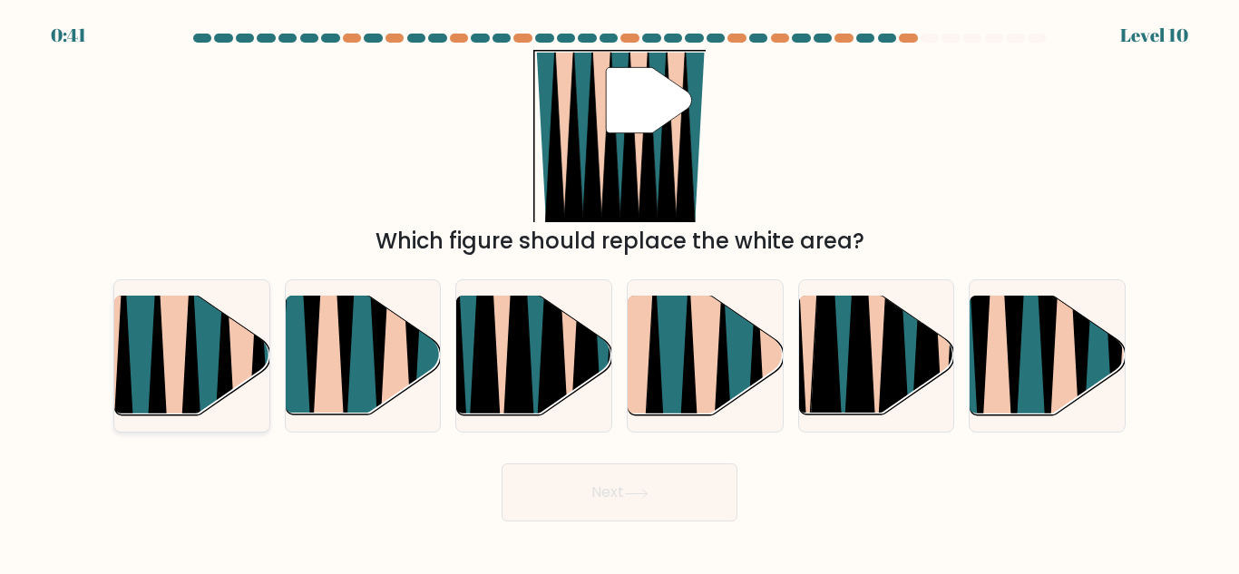
click at [172, 347] on icon at bounding box center [175, 423] width 34 height 309
click at [620, 292] on input "a." at bounding box center [620, 290] width 1 height 5
radio input "true"
click at [582, 490] on button "Next" at bounding box center [620, 493] width 236 height 58
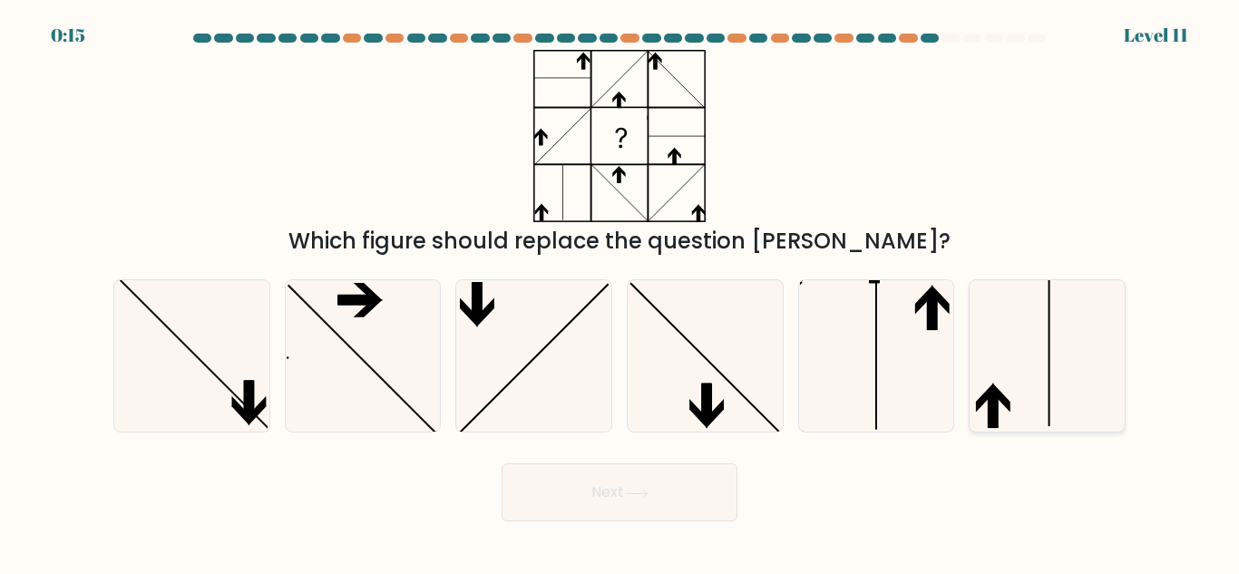
click at [1027, 394] on icon at bounding box center [1048, 356] width 152 height 152
click at [621, 292] on input "f." at bounding box center [620, 290] width 1 height 5
radio input "true"
click at [661, 487] on button "Next" at bounding box center [620, 493] width 236 height 58
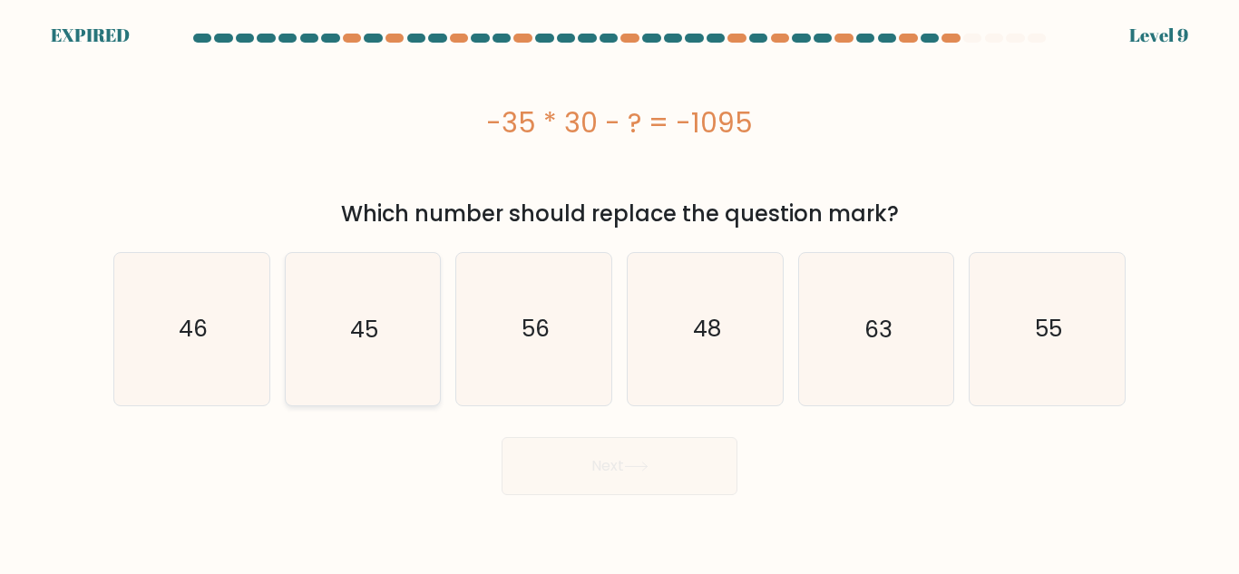
click at [337, 341] on div "a. 46 b. 45 c." at bounding box center [619, 322] width 1027 height 168
click at [399, 354] on icon "45" at bounding box center [363, 329] width 152 height 152
click at [620, 292] on input "b. 45" at bounding box center [620, 290] width 1 height 5
radio input "true"
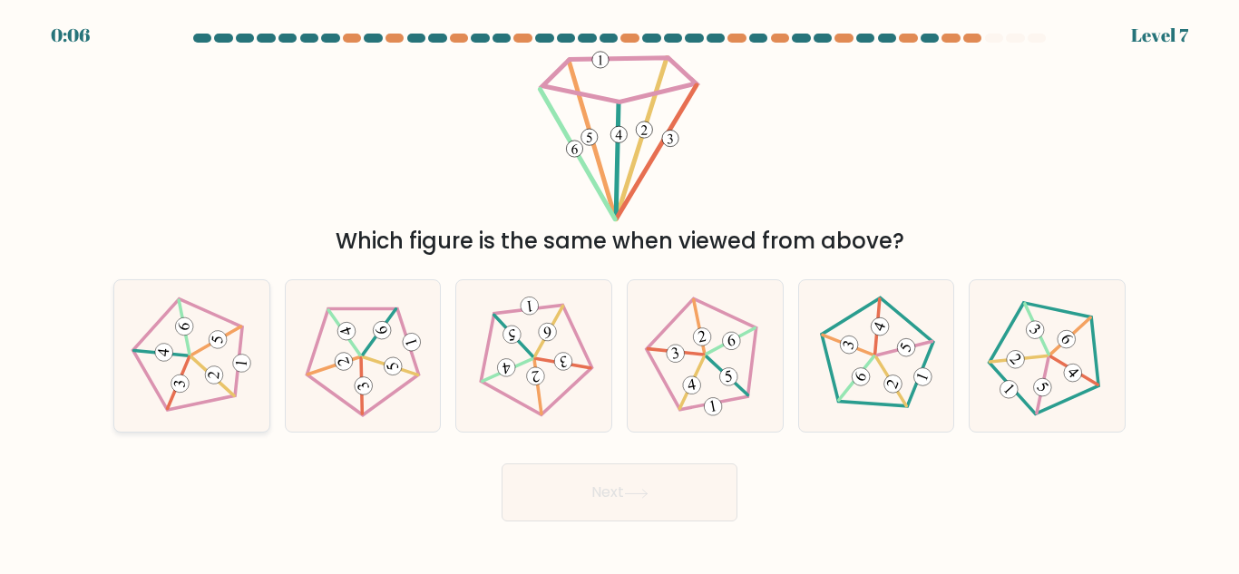
click at [186, 378] on 766 at bounding box center [181, 384] width 20 height 20
click at [620, 292] on input "a." at bounding box center [620, 290] width 1 height 5
radio input "true"
click at [555, 479] on button "Next" at bounding box center [620, 493] width 236 height 58
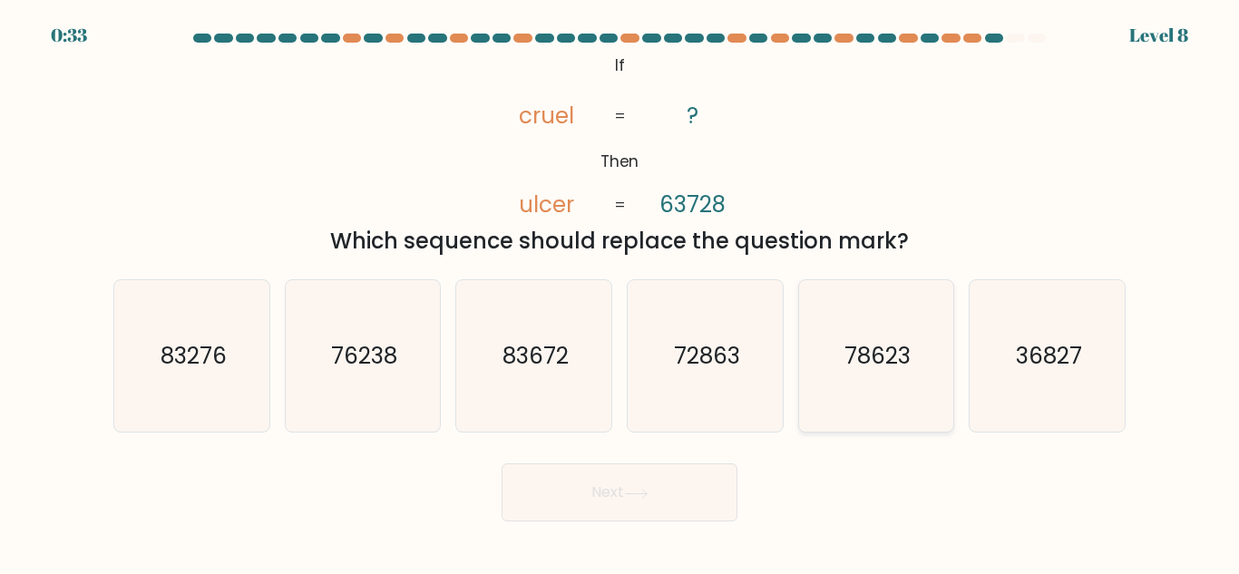
click at [880, 351] on text "78623" at bounding box center [878, 356] width 66 height 32
click at [621, 292] on input "e. 78623" at bounding box center [620, 290] width 1 height 5
radio input "true"
click at [594, 489] on button "Next" at bounding box center [620, 493] width 236 height 58
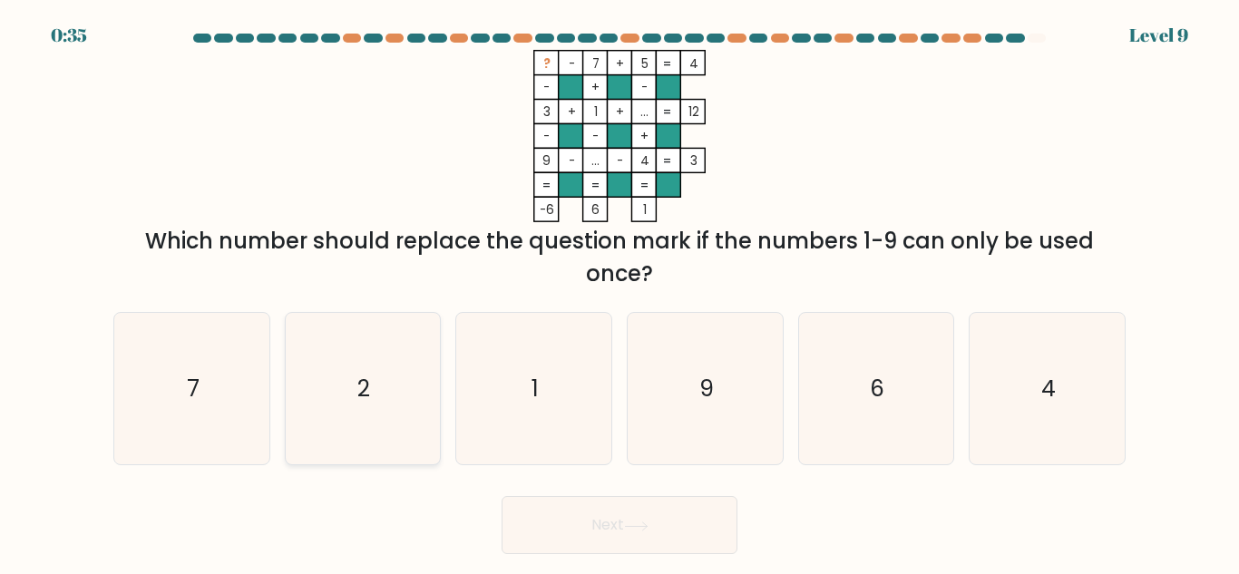
click at [374, 386] on icon "2" at bounding box center [363, 389] width 152 height 152
click at [620, 292] on input "b. 2" at bounding box center [620, 290] width 1 height 5
radio input "true"
click at [586, 528] on button "Next" at bounding box center [620, 525] width 236 height 58
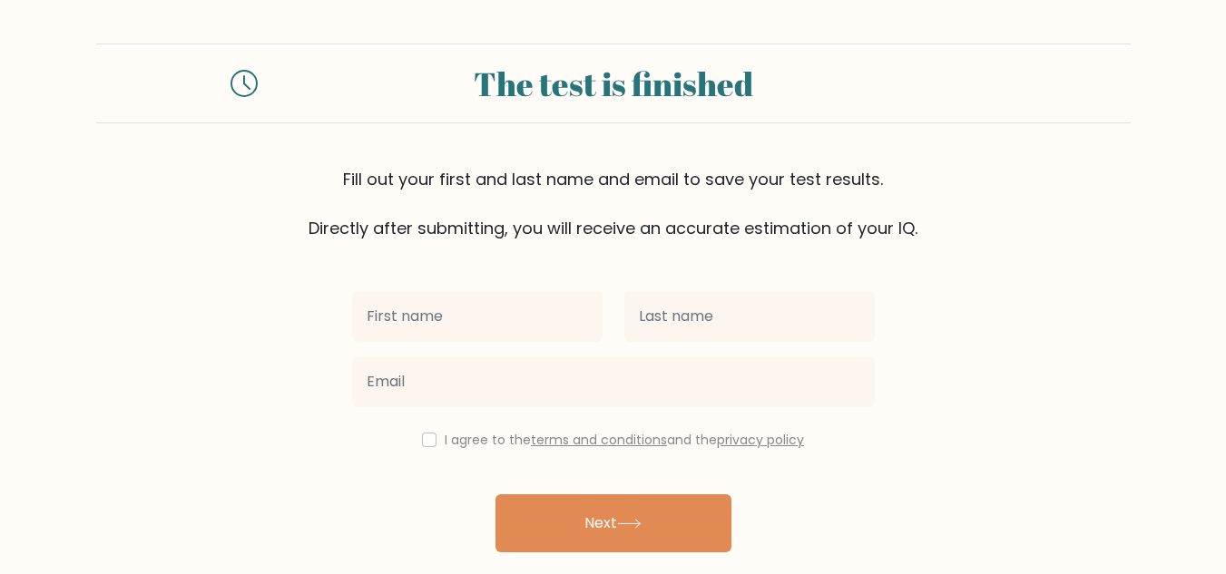
click at [495, 318] on input "text" at bounding box center [477, 316] width 250 height 51
type input "Grace"
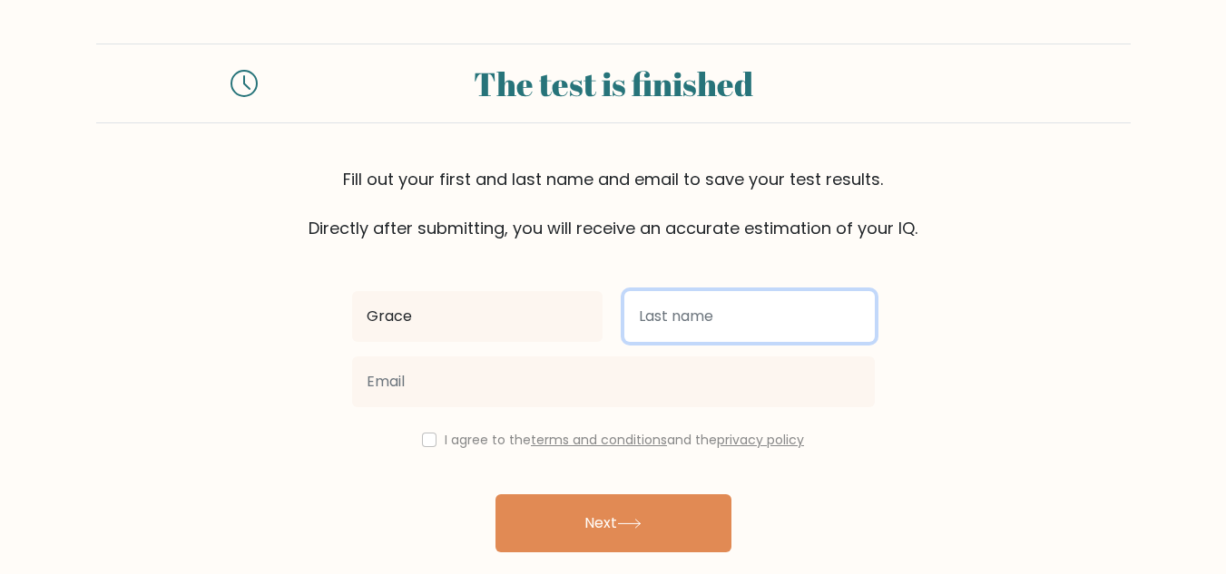
click at [710, 323] on input "text" at bounding box center [749, 316] width 250 height 51
type input "Kabiling"
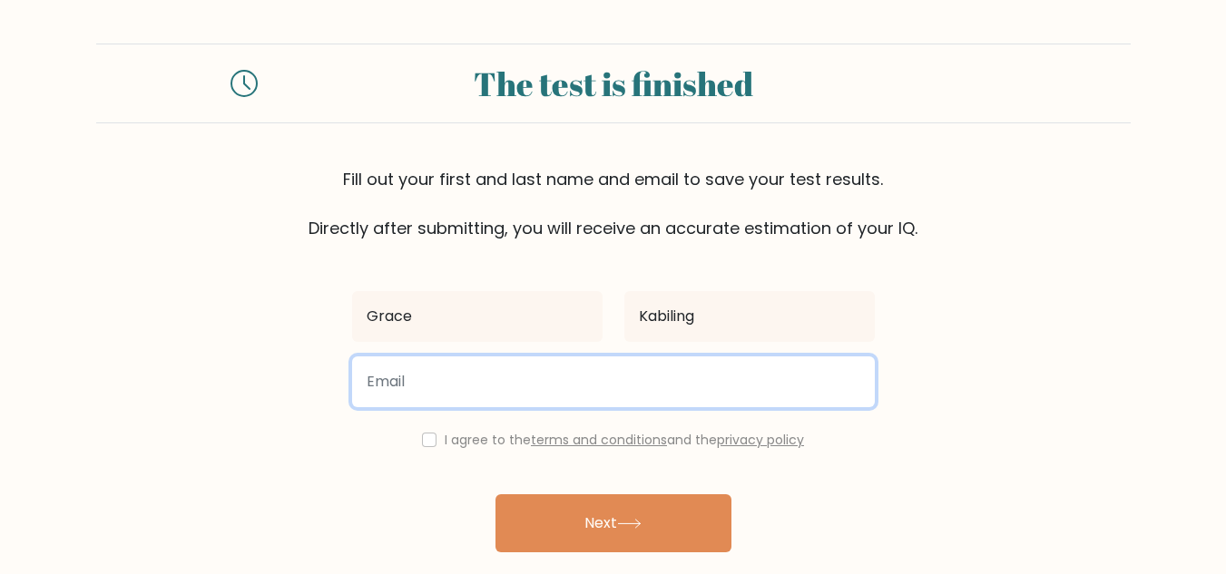
click at [482, 380] on input "email" at bounding box center [613, 382] width 523 height 51
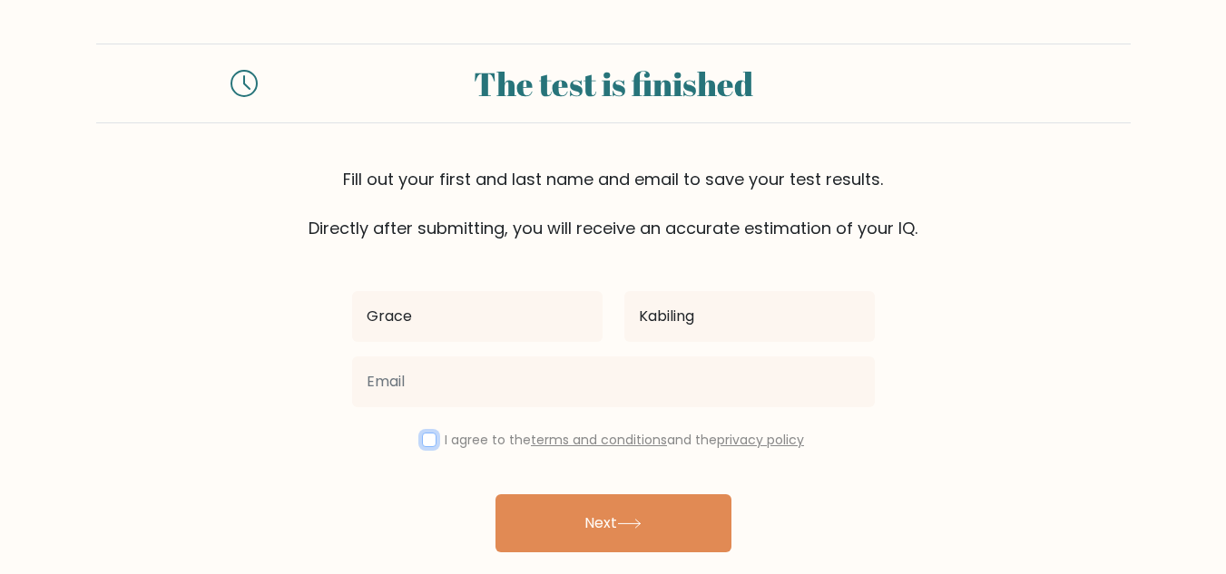
click at [422, 438] on input "checkbox" at bounding box center [429, 440] width 15 height 15
checkbox input "true"
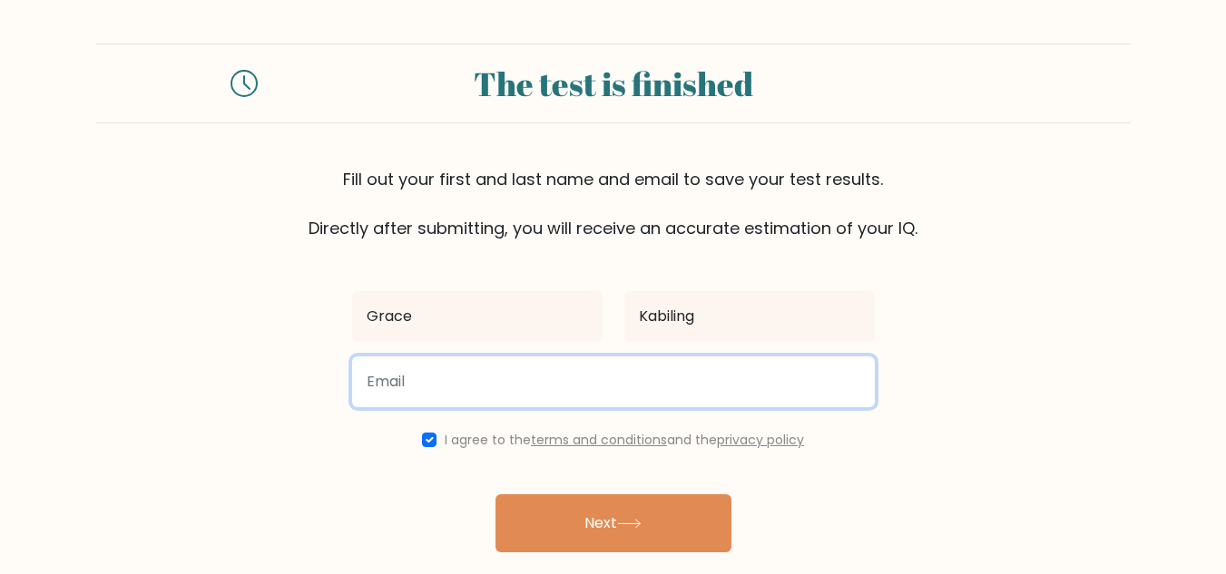
click at [441, 386] on input "email" at bounding box center [613, 382] width 523 height 51
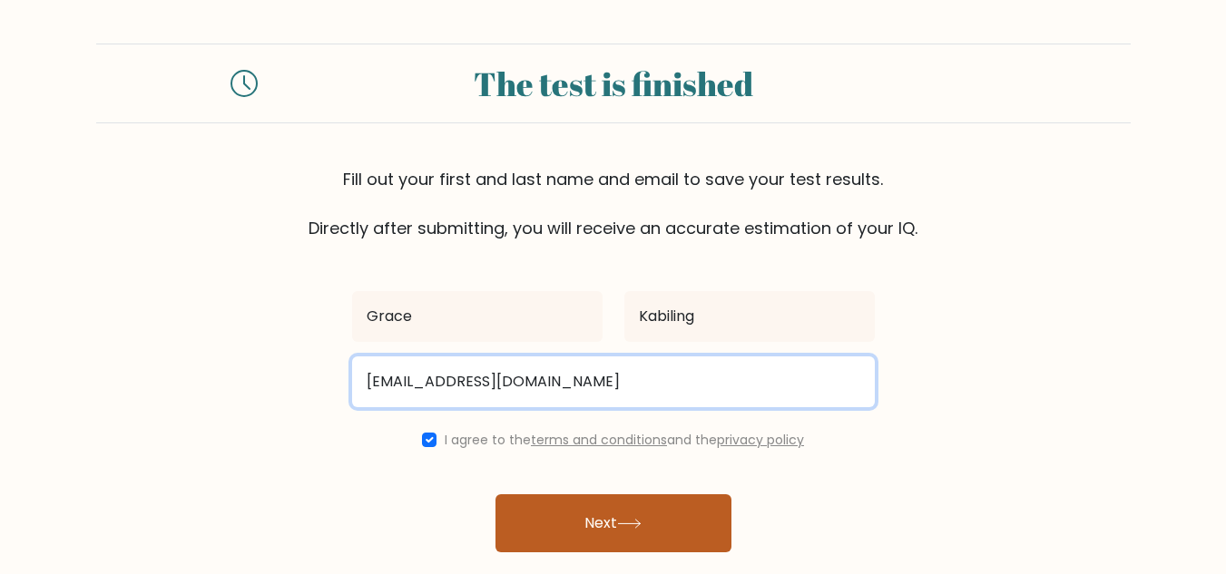
type input "hrad8990cab@gmail.com"
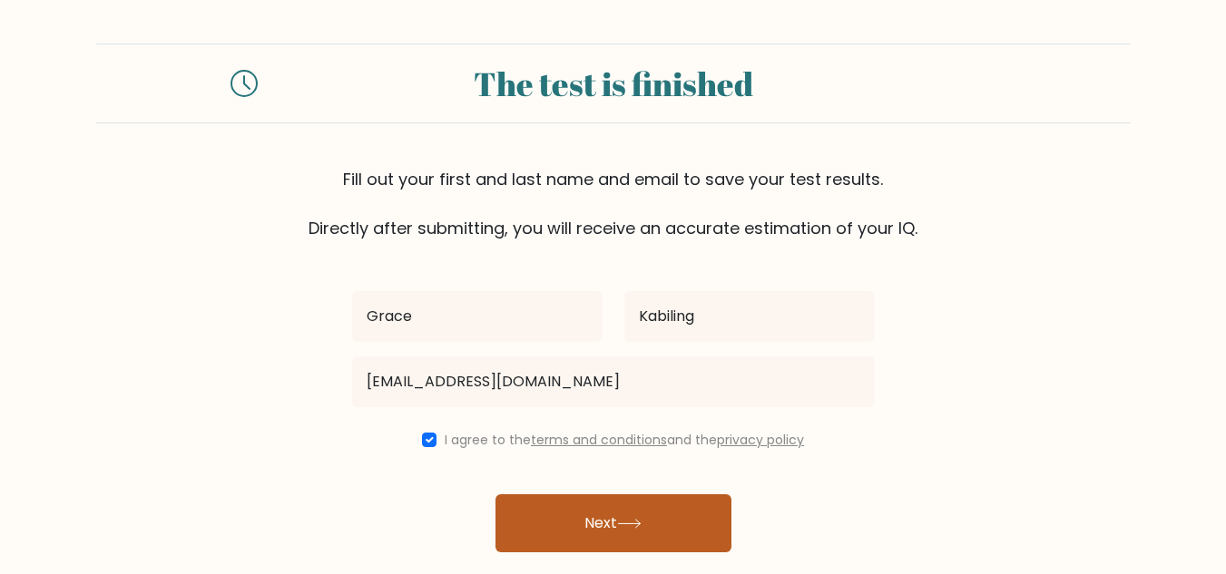
click at [620, 529] on button "Next" at bounding box center [613, 523] width 236 height 58
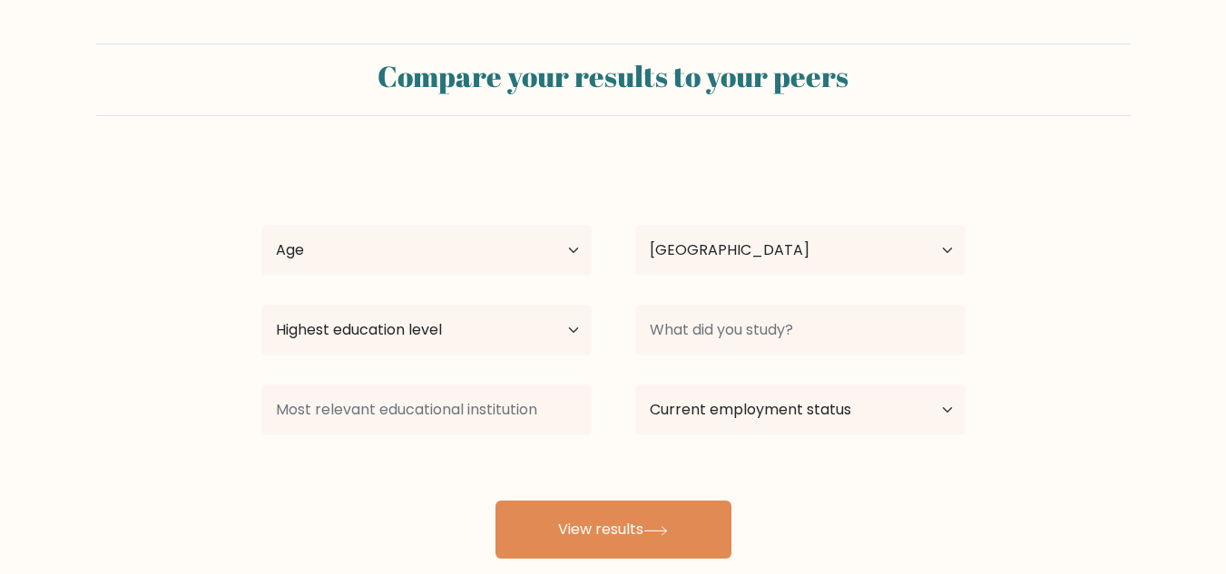
select select "PH"
click at [546, 249] on select "Age Under 18 years old 18-24 years old 25-34 years old 35-44 years old 45-54 ye…" at bounding box center [426, 250] width 330 height 51
select select "25_34"
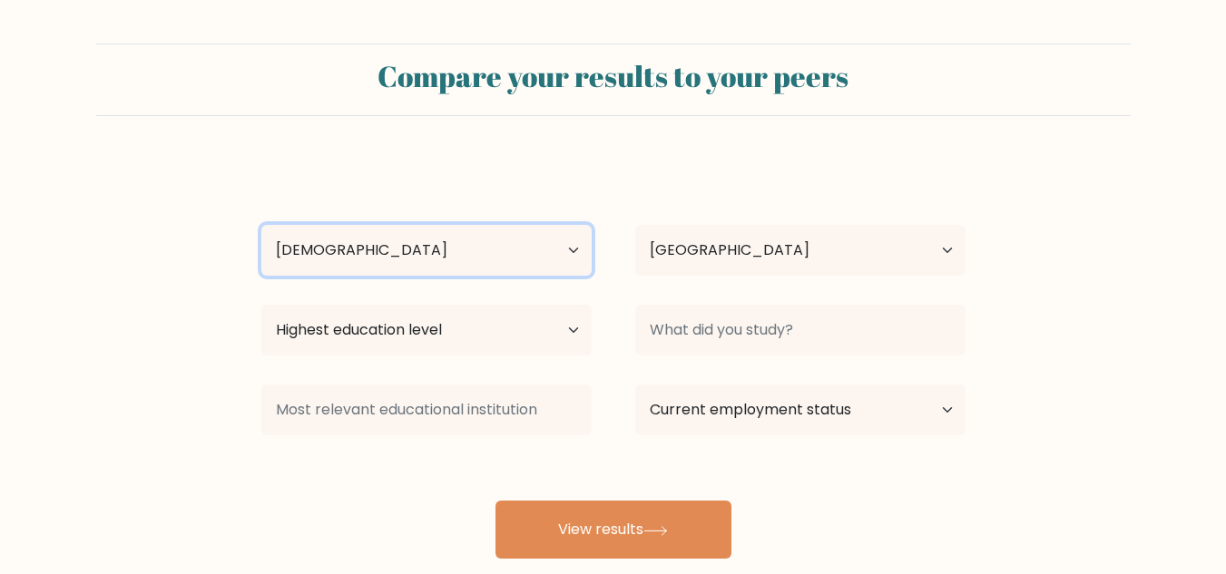
click at [261, 225] on select "Age Under 18 years old 18-24 years old 25-34 years old 35-44 years old 45-54 ye…" at bounding box center [426, 250] width 330 height 51
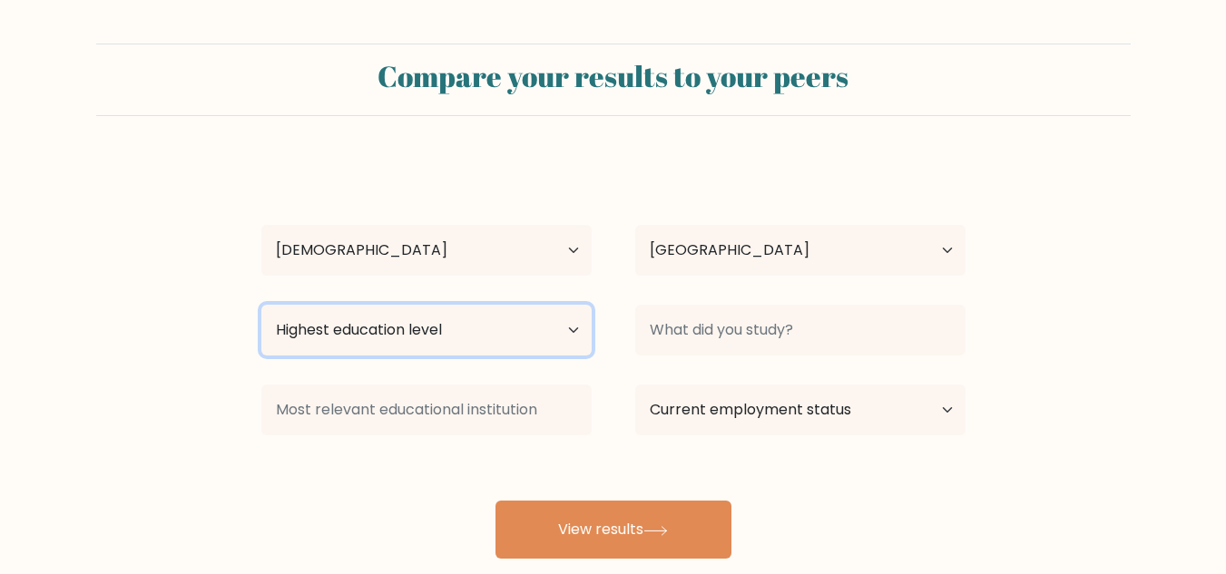
click at [526, 324] on select "Highest education level No schooling Primary Lower Secondary Upper Secondary Oc…" at bounding box center [426, 330] width 330 height 51
select select "bachelors_degree"
click at [261, 305] on select "Highest education level No schooling Primary Lower Secondary Upper Secondary Oc…" at bounding box center [426, 330] width 330 height 51
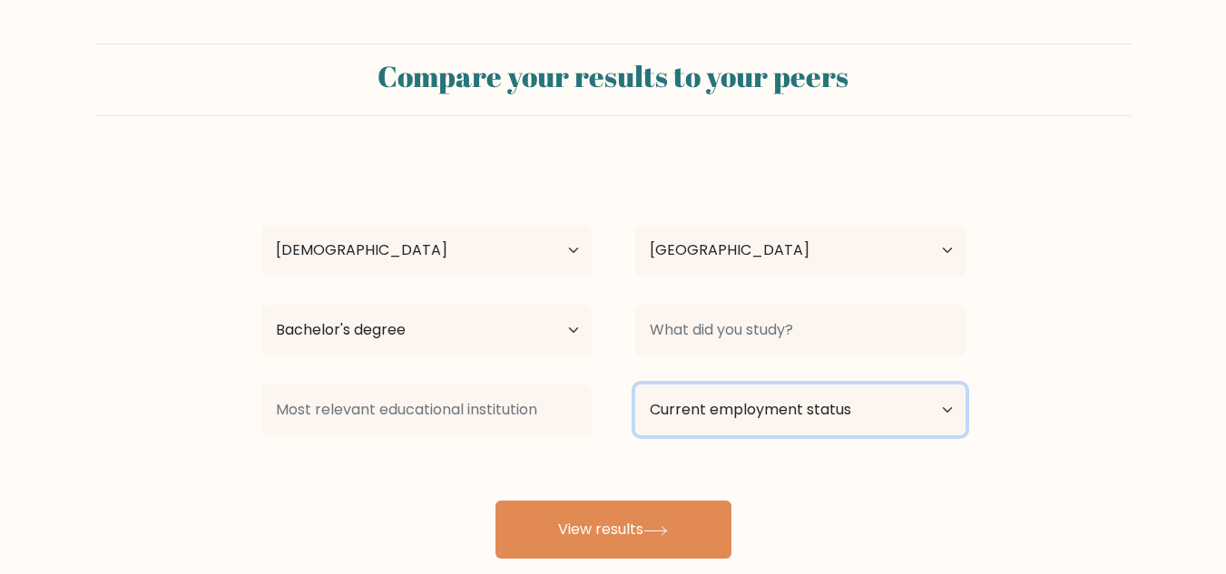
click at [885, 408] on select "Current employment status Employed Student Retired Other / prefer not to answer" at bounding box center [800, 410] width 330 height 51
select select "employed"
click at [635, 385] on select "Current employment status Employed Student Retired Other / prefer not to answer" at bounding box center [800, 410] width 330 height 51
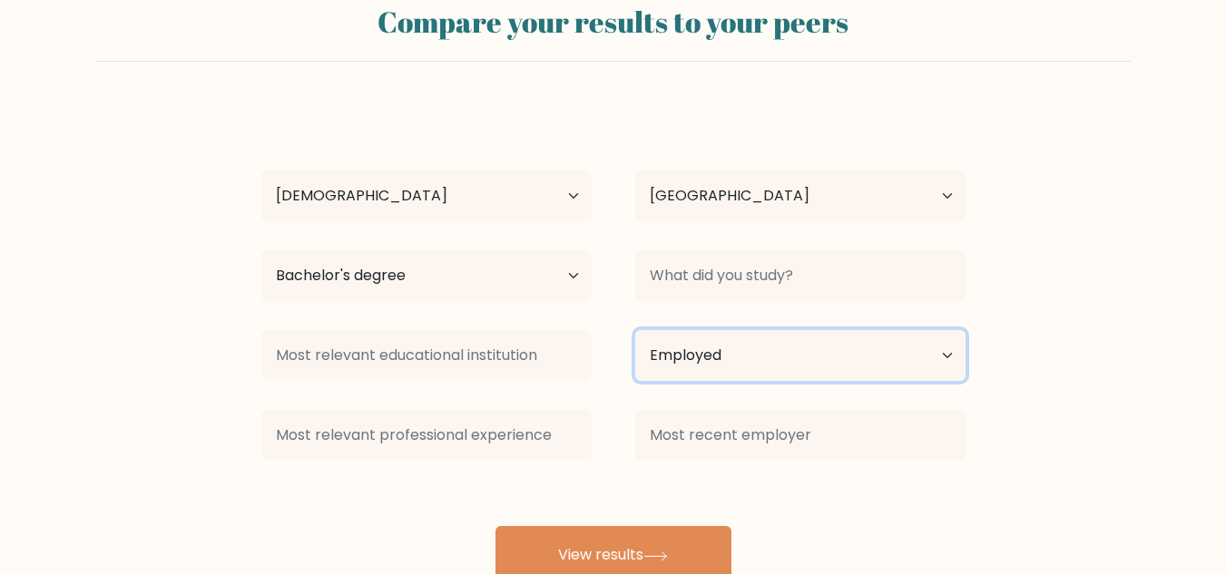
scroll to position [113, 0]
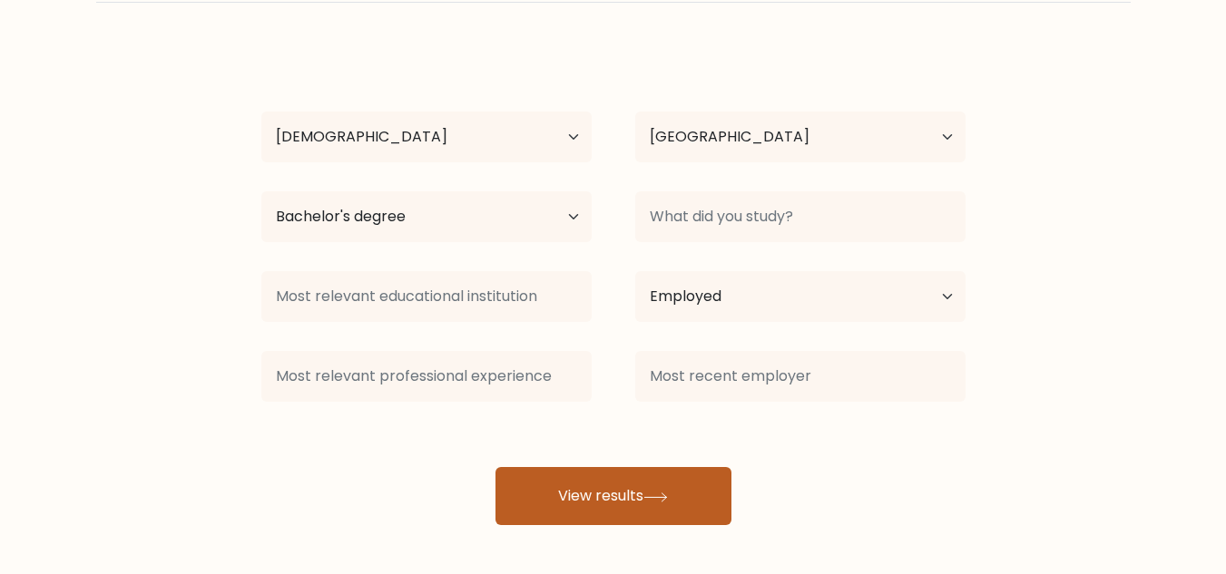
click at [615, 496] on button "View results" at bounding box center [613, 496] width 236 height 58
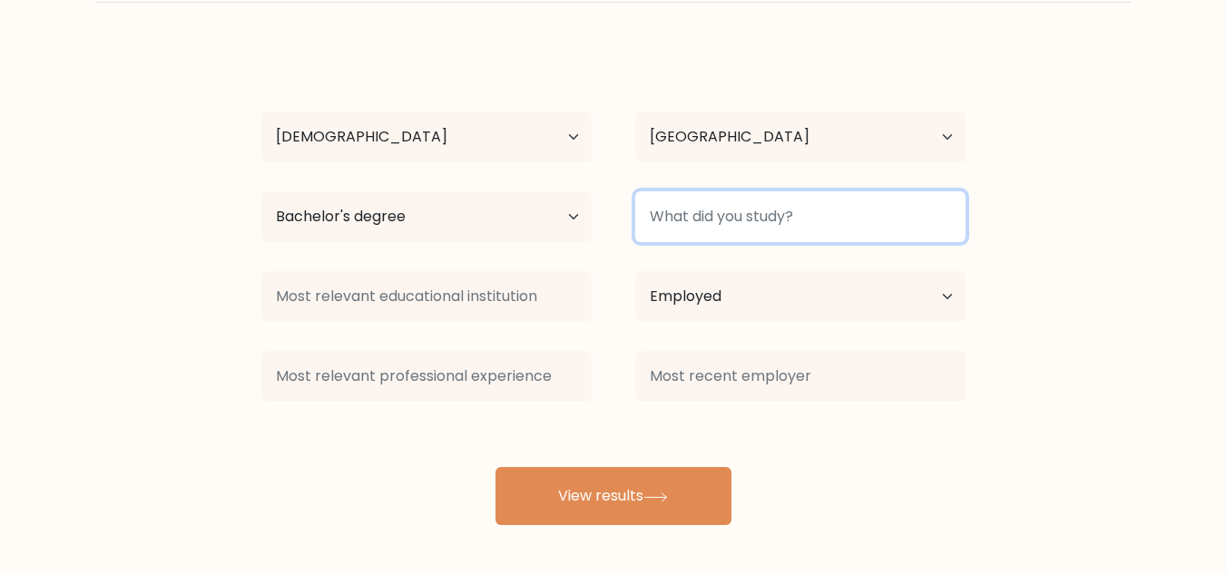
click at [758, 210] on input at bounding box center [800, 216] width 330 height 51
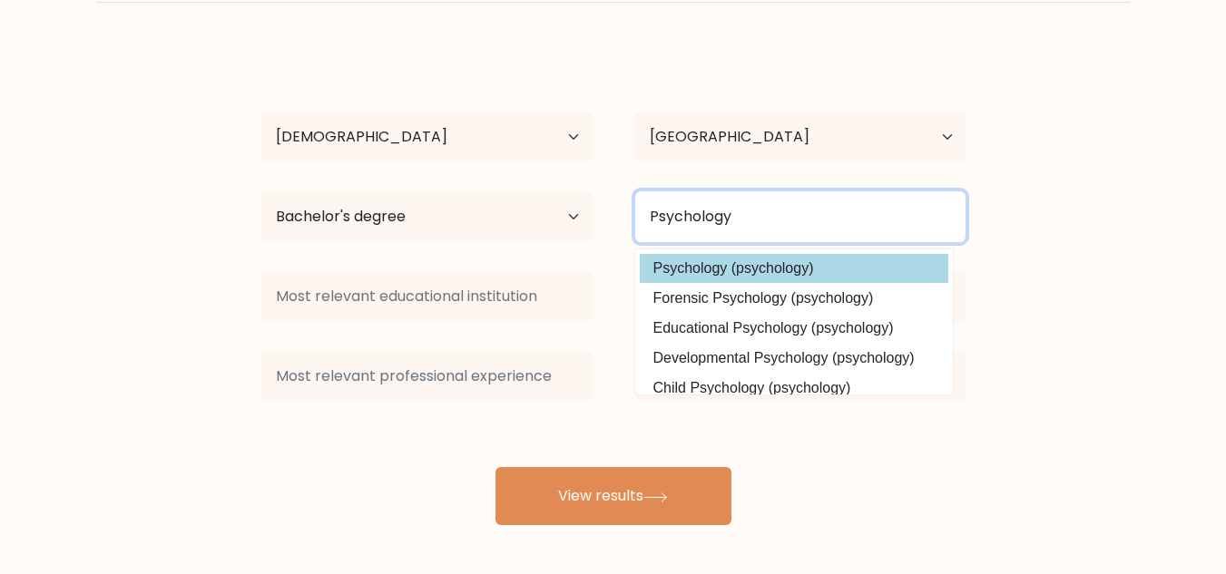
type input "Psychology"
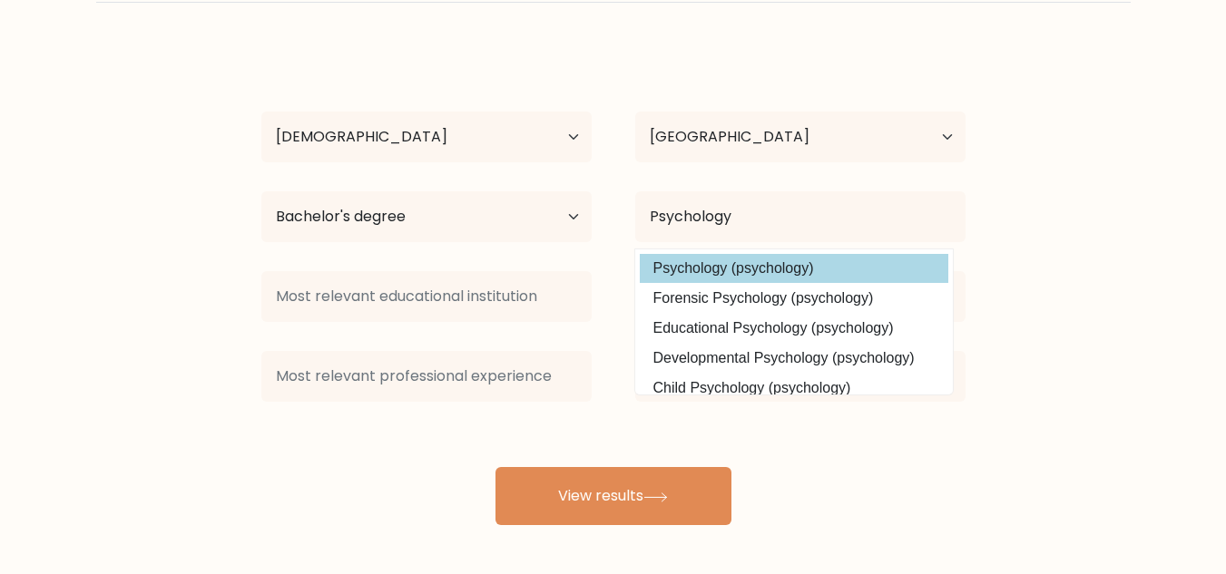
click at [736, 264] on div "Grace Kabiling Age Under 18 years old 18-24 years old 25-34 years old 35-44 yea…" at bounding box center [613, 285] width 726 height 479
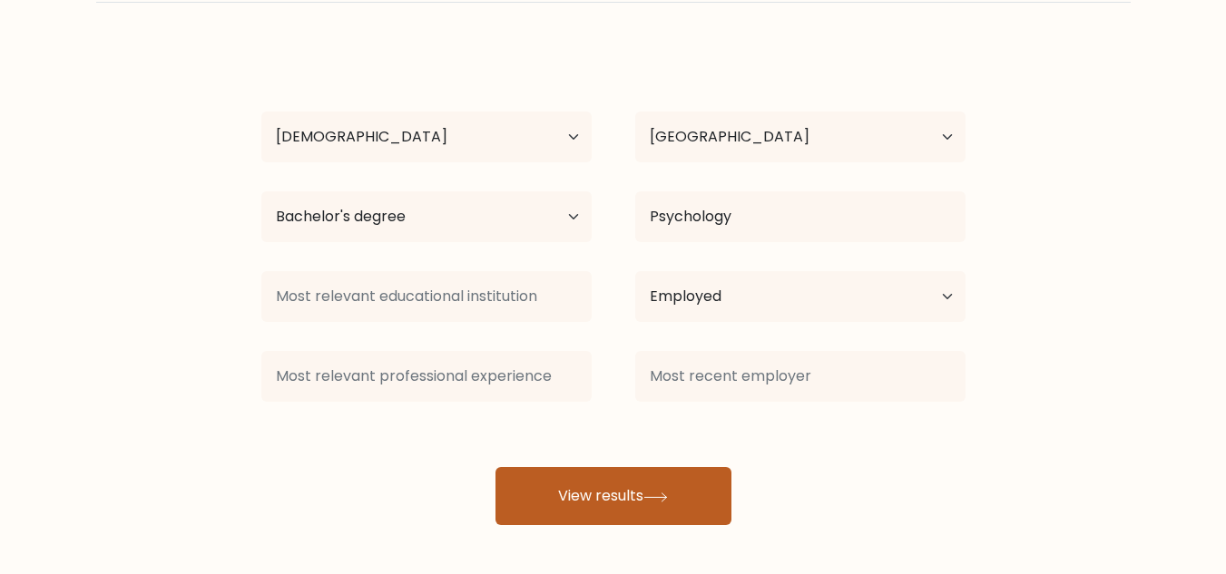
click at [633, 500] on button "View results" at bounding box center [613, 496] width 236 height 58
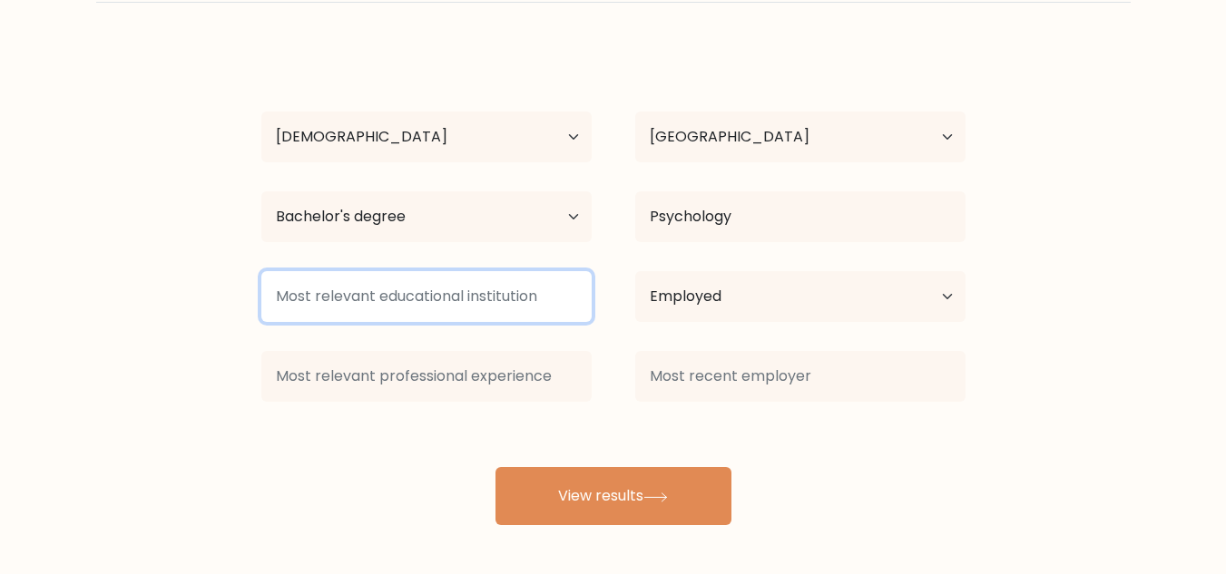
click at [434, 296] on input at bounding box center [426, 296] width 330 height 51
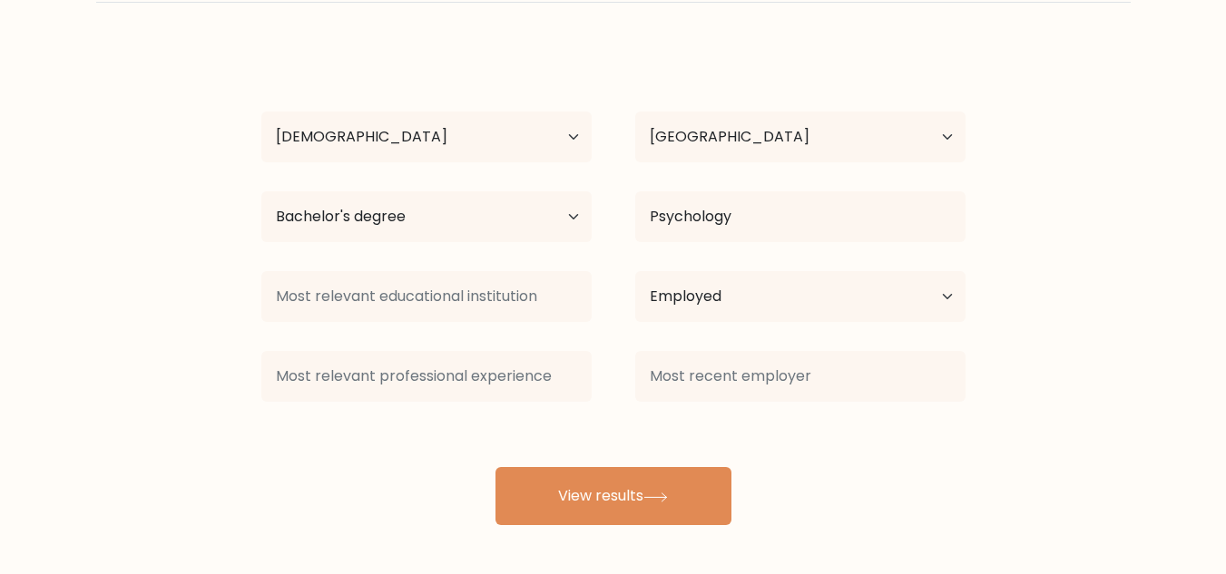
click at [399, 433] on div "Grace Kabiling Age Under 18 years old 18-24 years old 25-34 years old 35-44 yea…" at bounding box center [613, 285] width 726 height 479
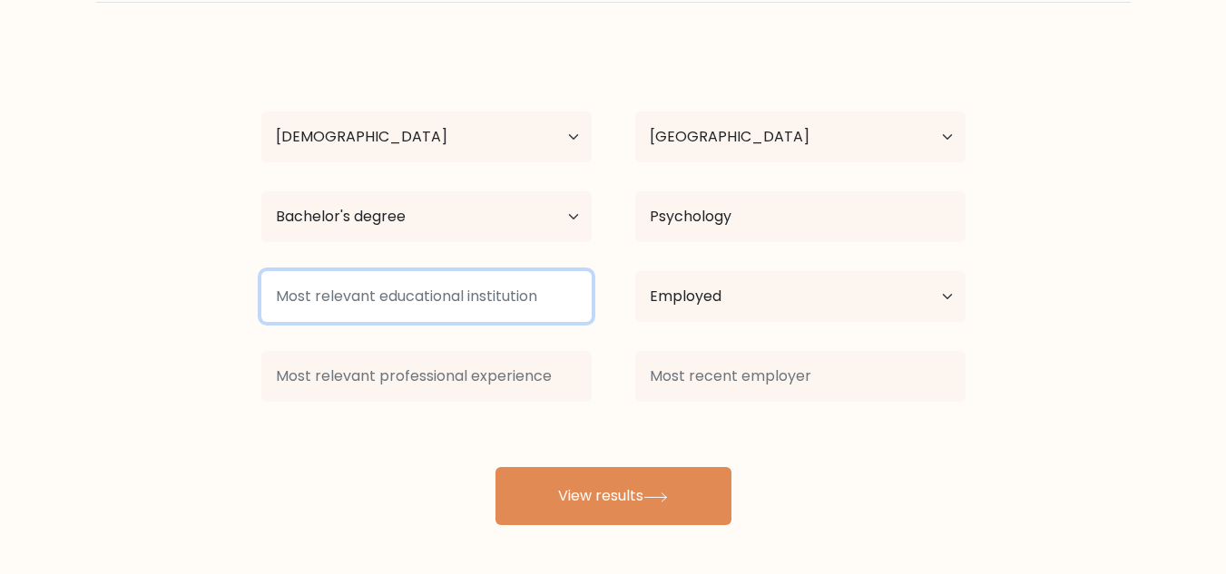
click at [421, 299] on input at bounding box center [426, 296] width 330 height 51
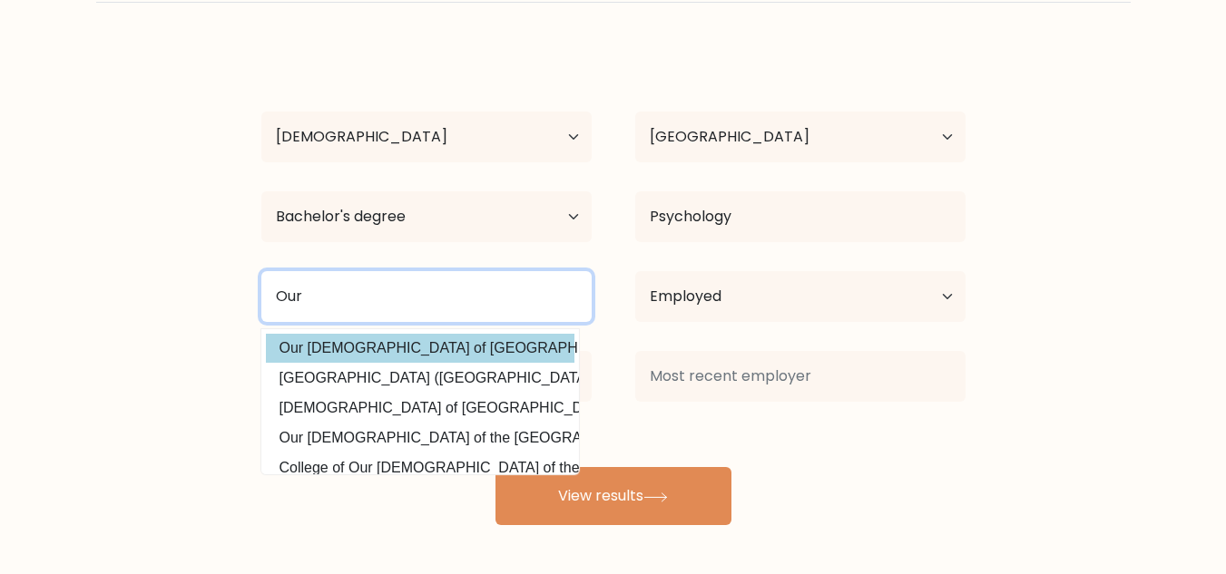
type input "Our"
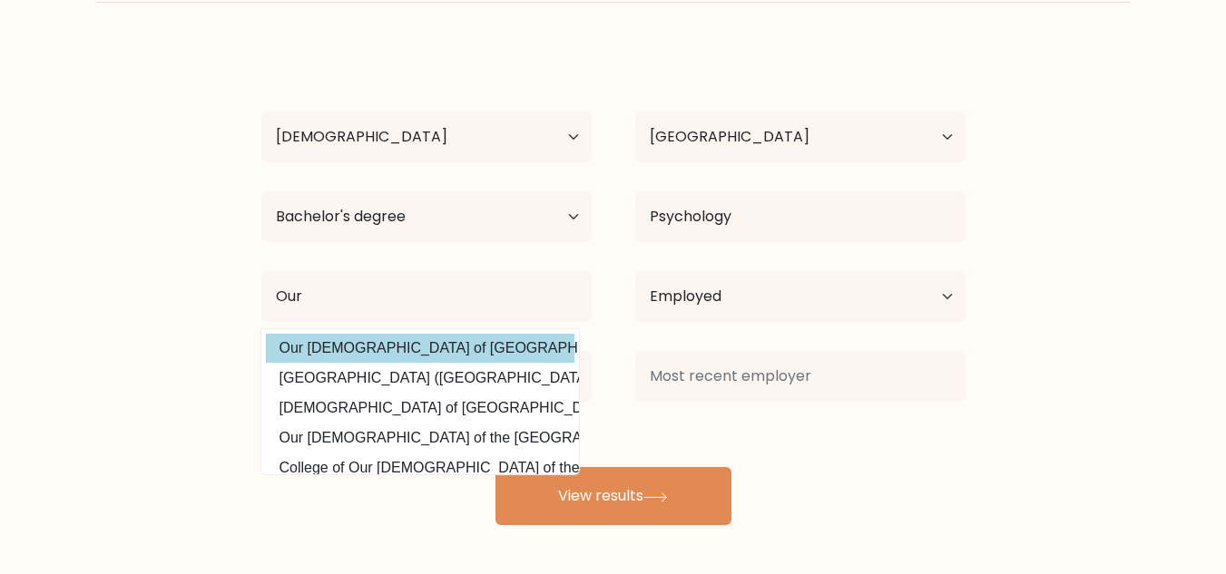
click at [409, 350] on div "Grace Kabiling Age Under 18 years old 18-24 years old 25-34 years old 35-44 yea…" at bounding box center [613, 285] width 726 height 479
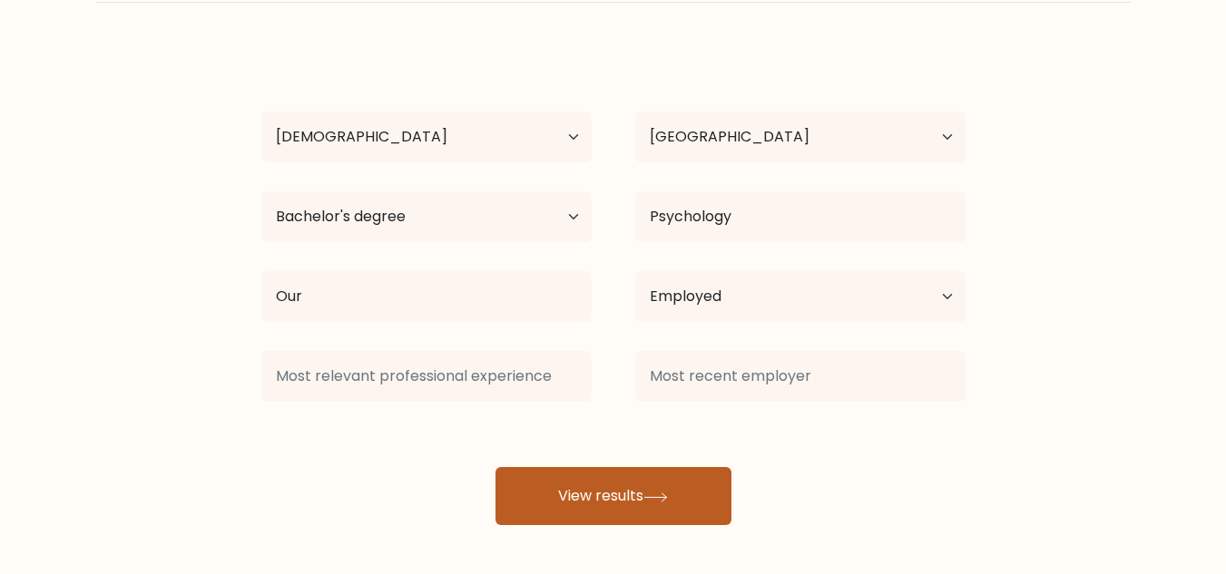
click at [576, 487] on button "View results" at bounding box center [613, 496] width 236 height 58
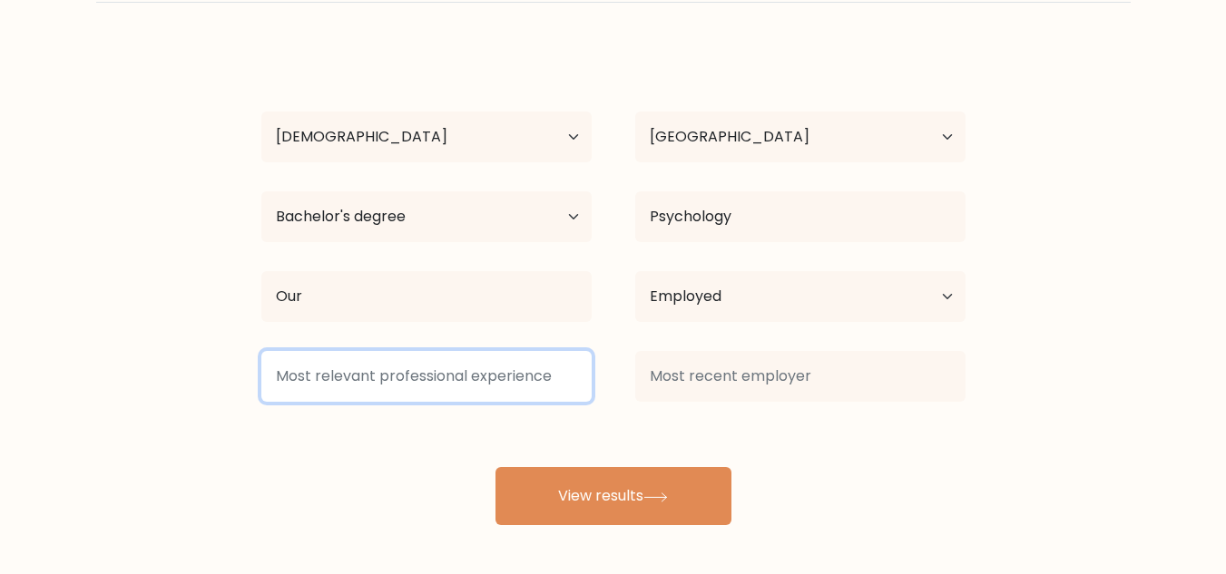
click at [449, 379] on input at bounding box center [426, 376] width 330 height 51
type input "h"
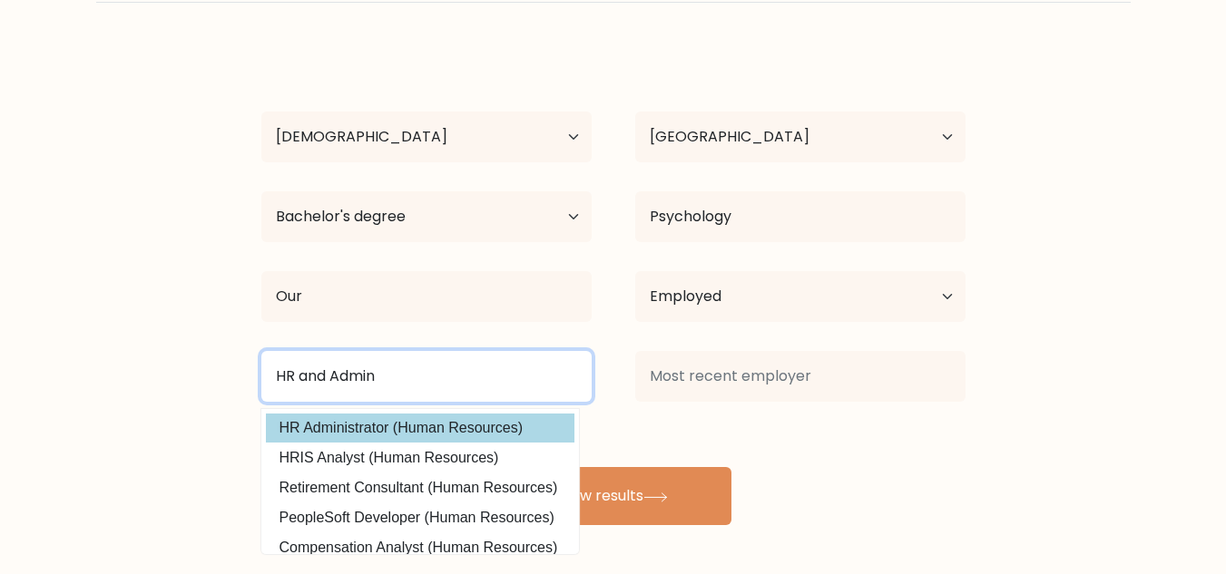
type input "HR and Admin"
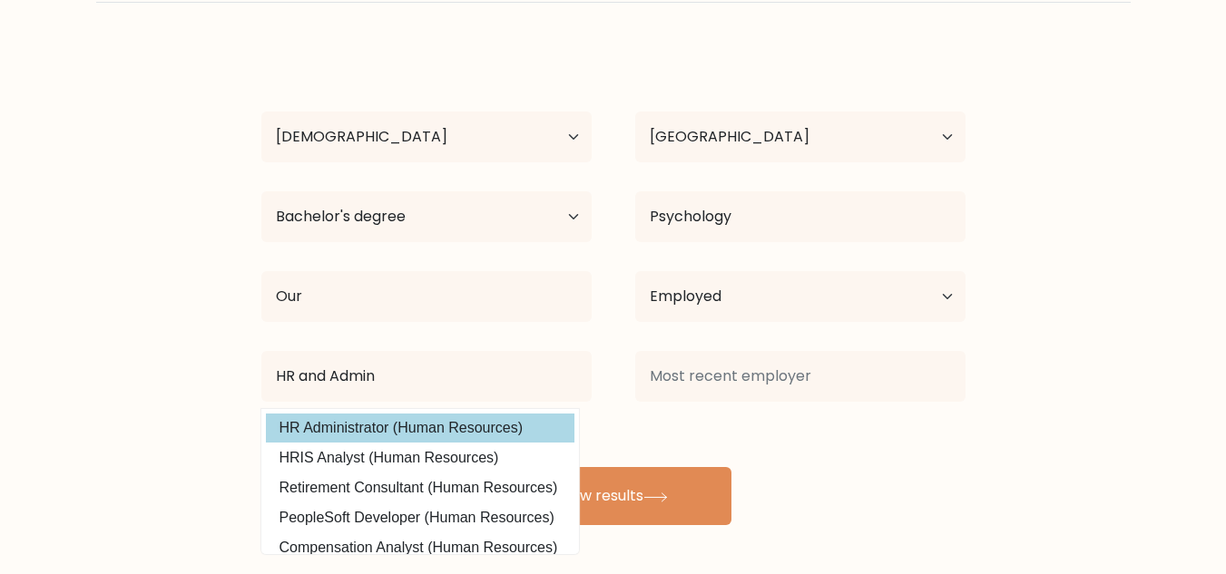
click at [397, 428] on div "Grace Kabiling Age Under 18 years old 18-24 years old 25-34 years old 35-44 yea…" at bounding box center [613, 285] width 726 height 479
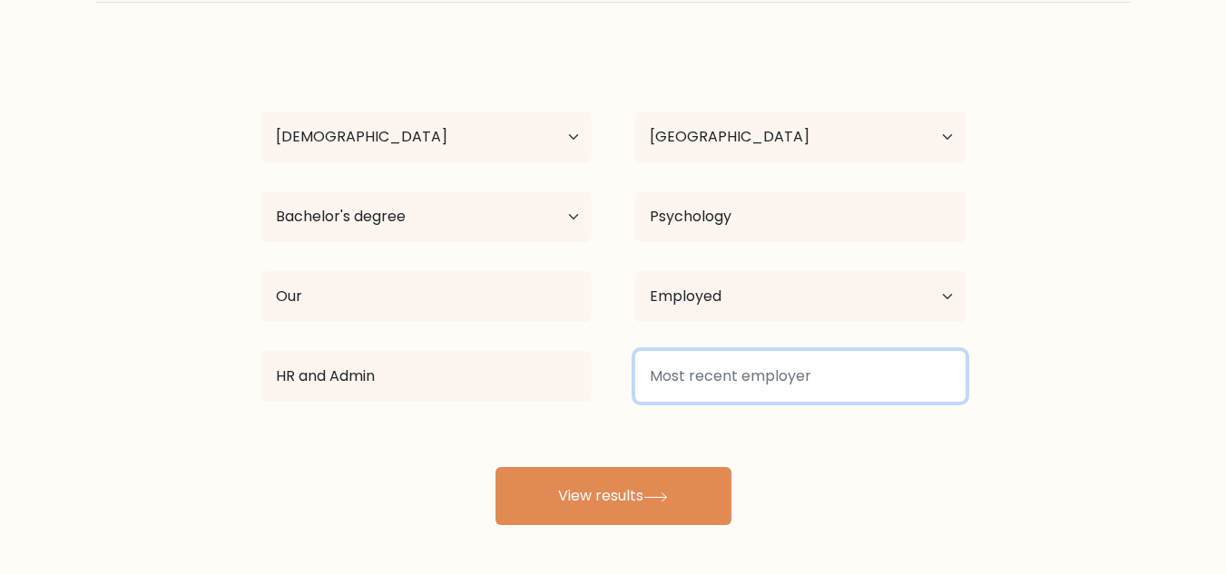
click at [777, 377] on input at bounding box center [800, 376] width 330 height 51
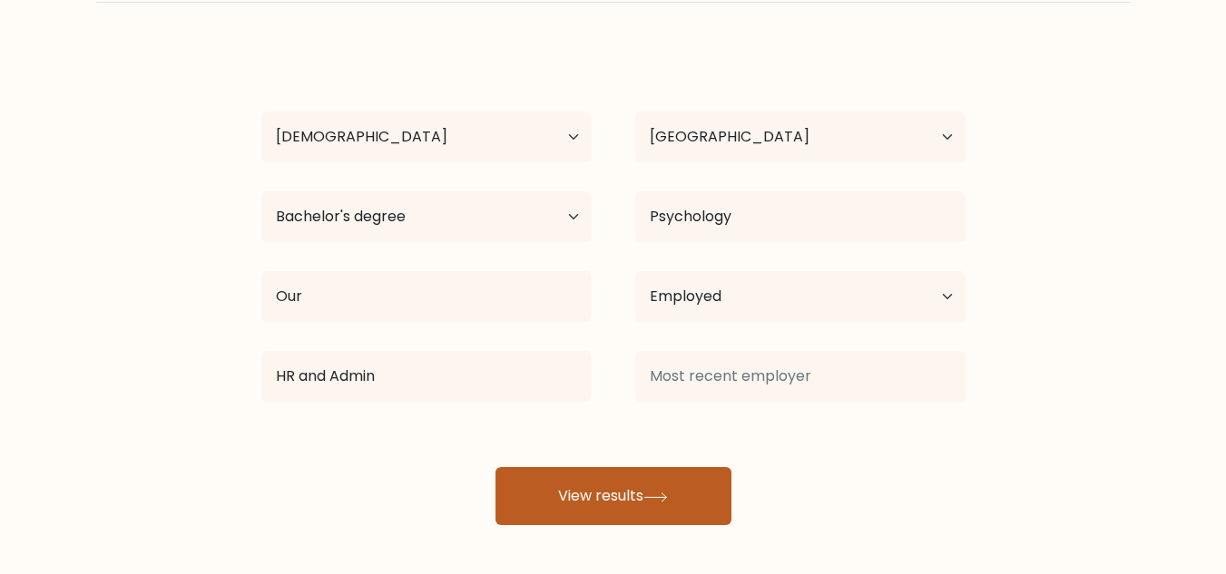
drag, startPoint x: 569, startPoint y: 489, endPoint x: 582, endPoint y: 494, distance: 13.8
click at [571, 491] on button "View results" at bounding box center [613, 496] width 236 height 58
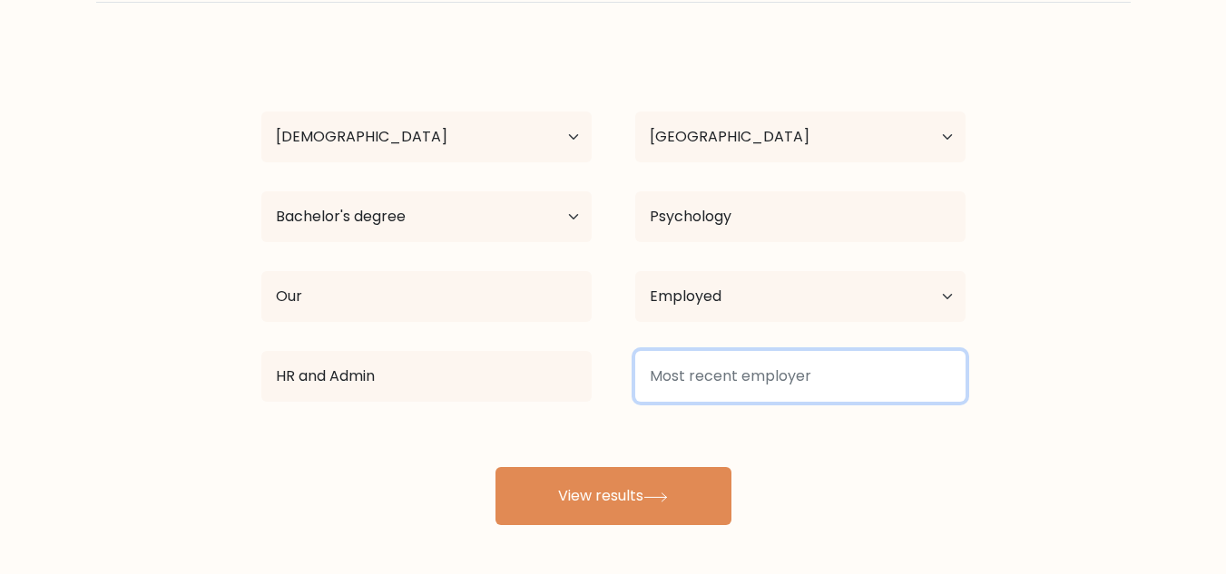
click at [717, 384] on input at bounding box center [800, 376] width 330 height 51
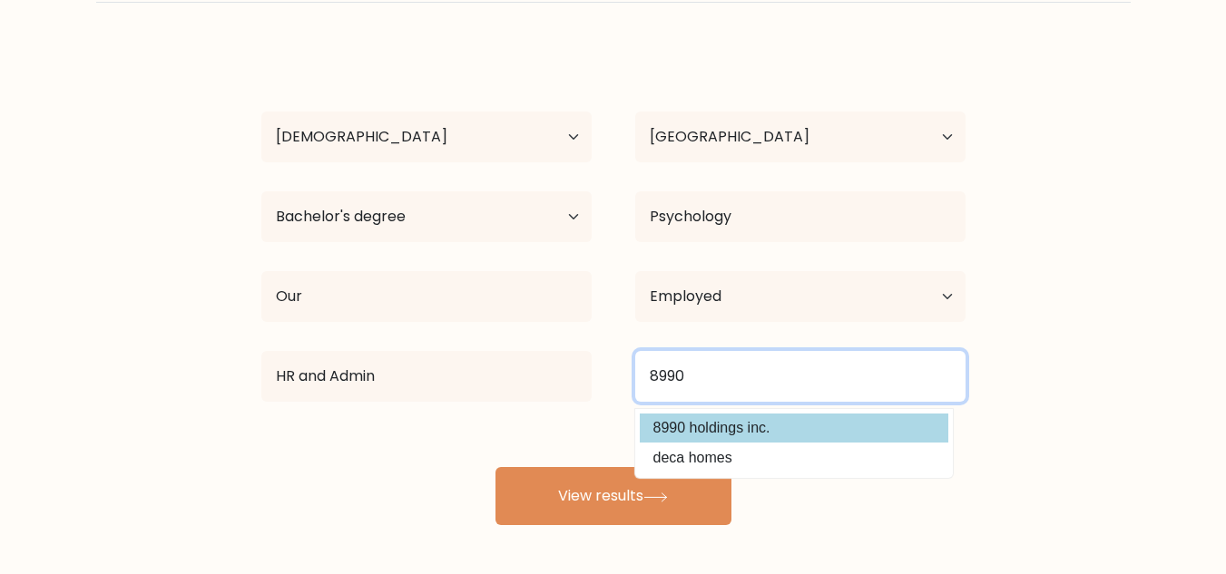
type input "8990"
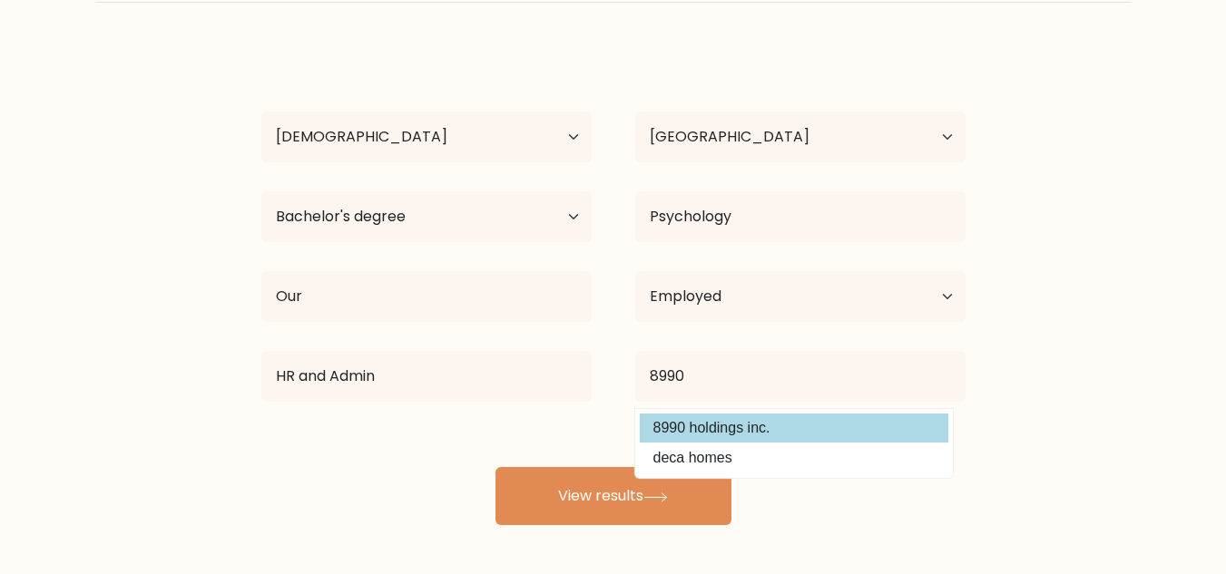
click at [712, 428] on div "Grace Kabiling Age Under 18 years old 18-24 years old 25-34 years old 35-44 yea…" at bounding box center [613, 285] width 726 height 479
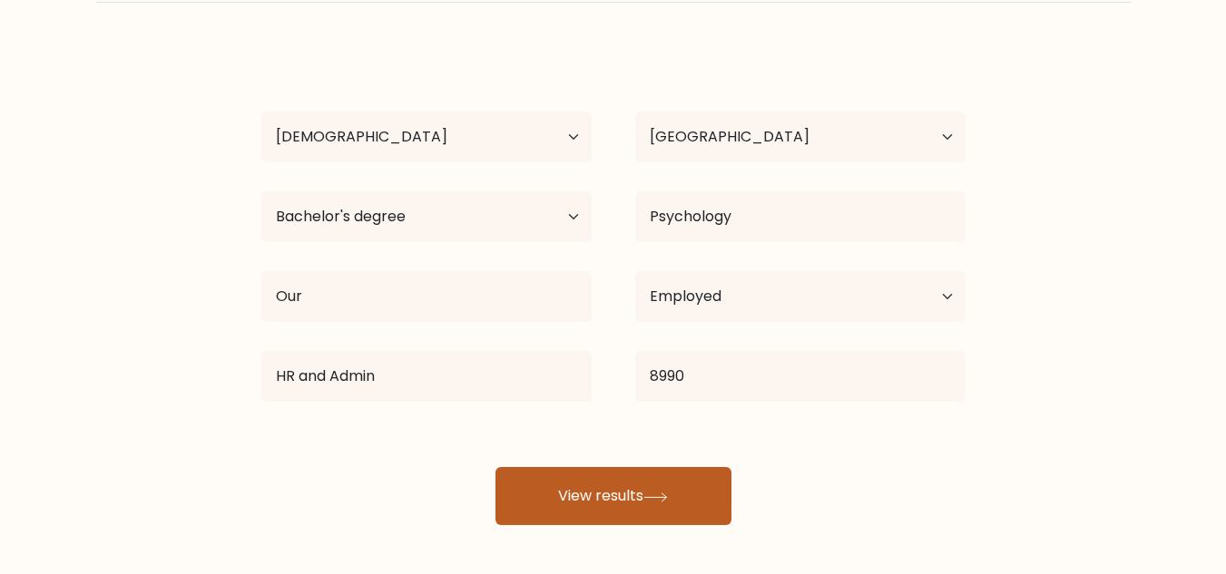
click at [612, 501] on button "View results" at bounding box center [613, 496] width 236 height 58
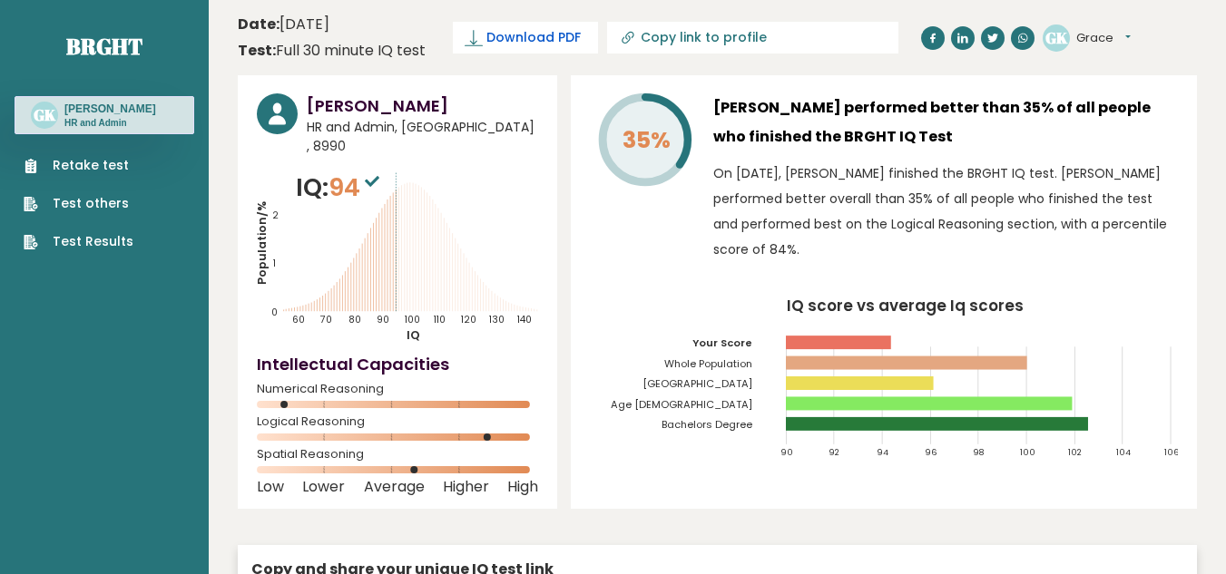
click at [497, 34] on span "Download PDF" at bounding box center [533, 37] width 94 height 19
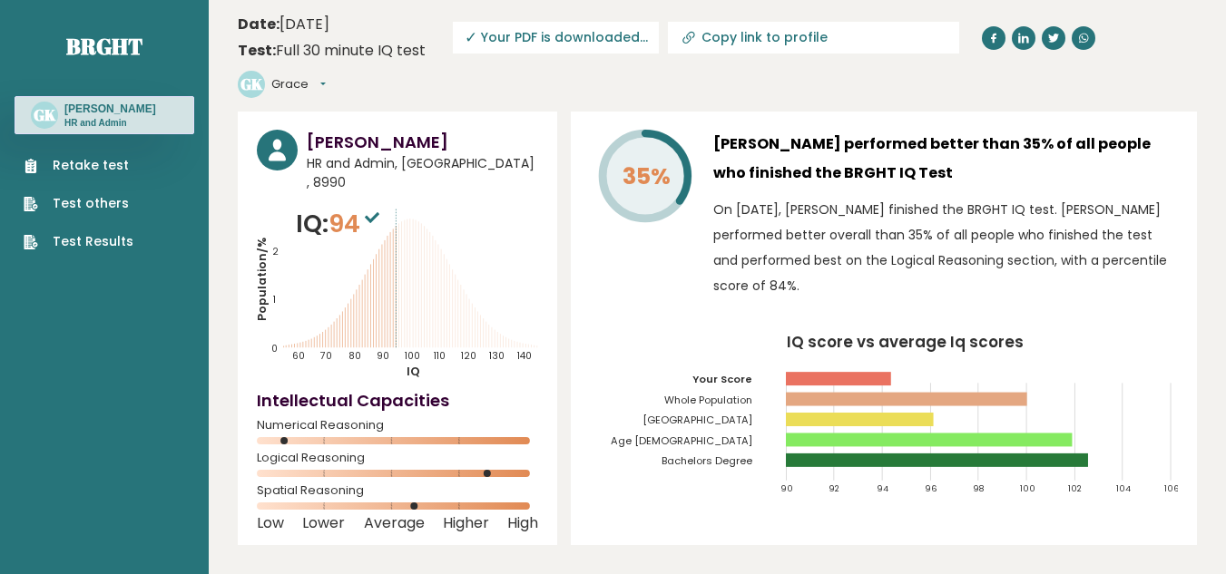
click at [512, 42] on span "✓ Your PDF is downloaded..." at bounding box center [556, 38] width 206 height 32
